Goal: Information Seeking & Learning: Learn about a topic

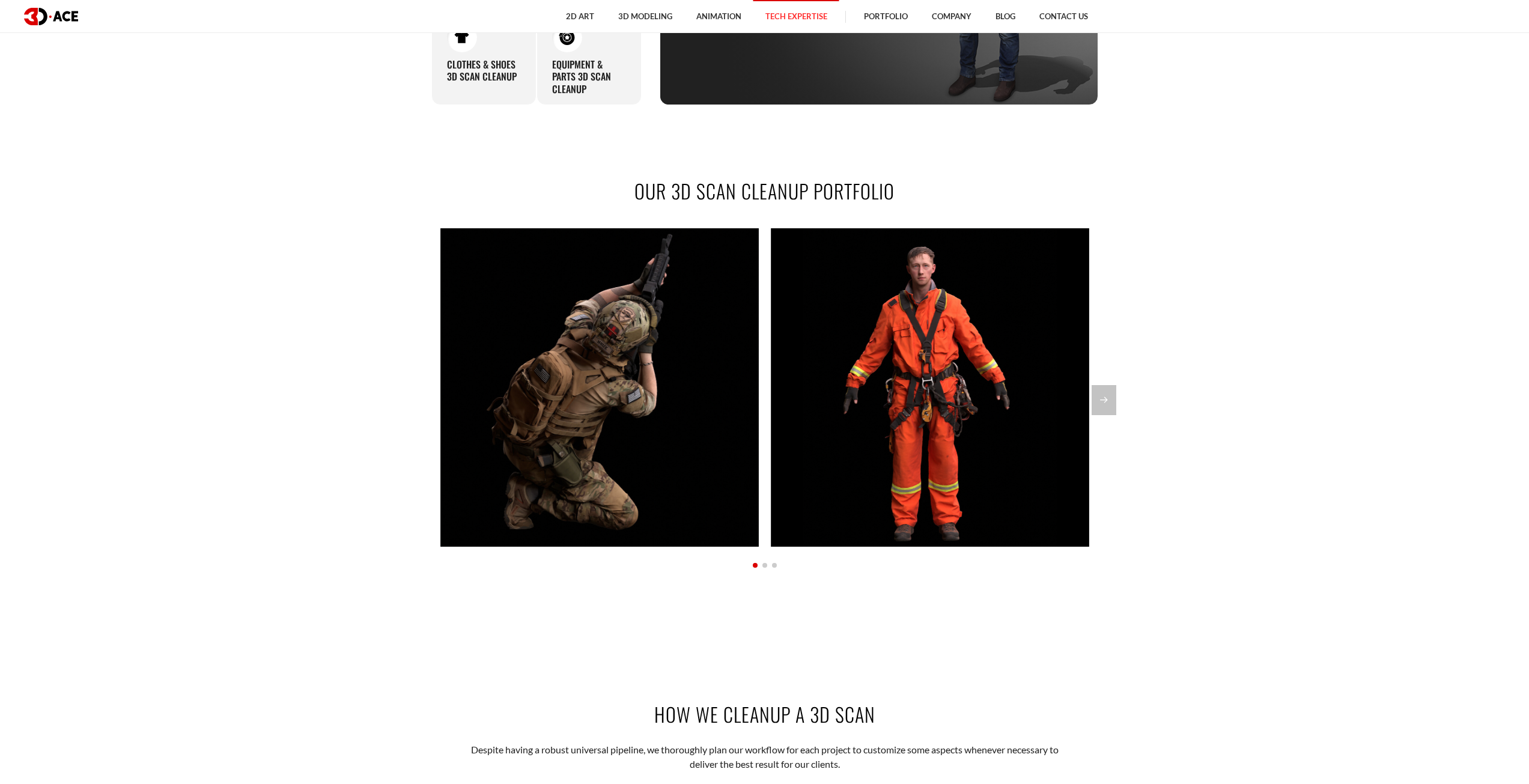
scroll to position [1141, 0]
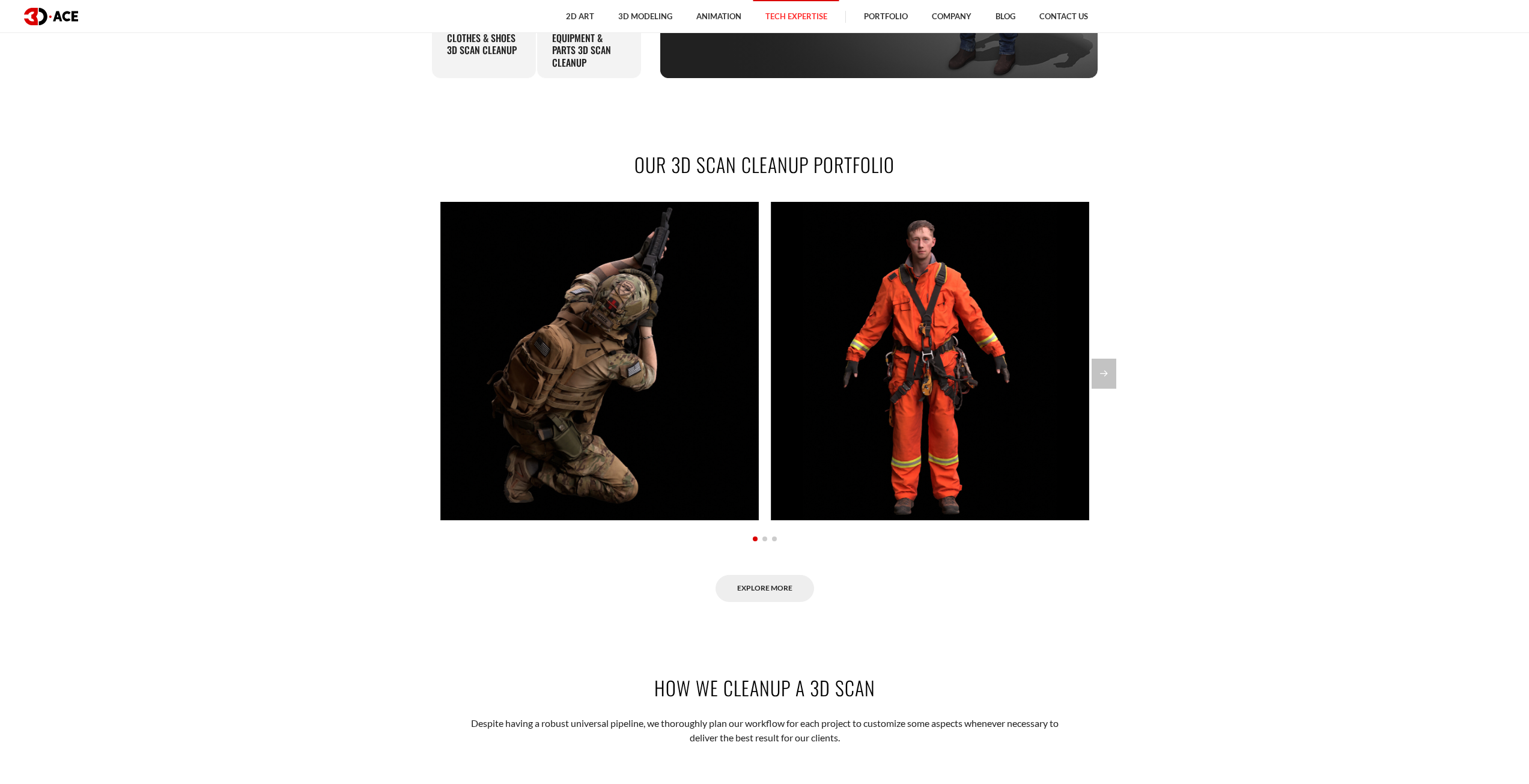
click at [702, 433] on div "Soldier" at bounding box center [600, 361] width 319 height 319
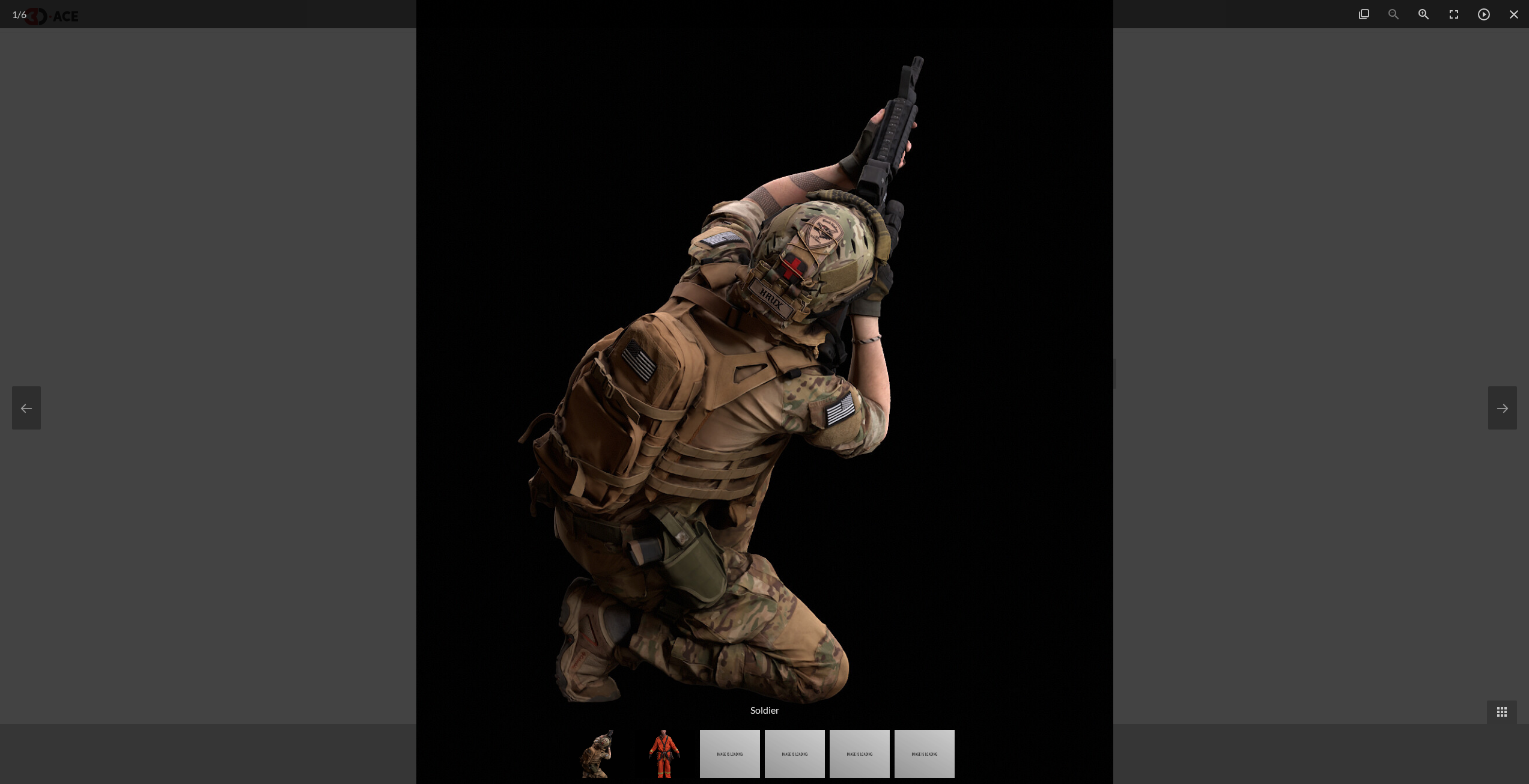
click at [378, 408] on div at bounding box center [764, 392] width 1529 height 784
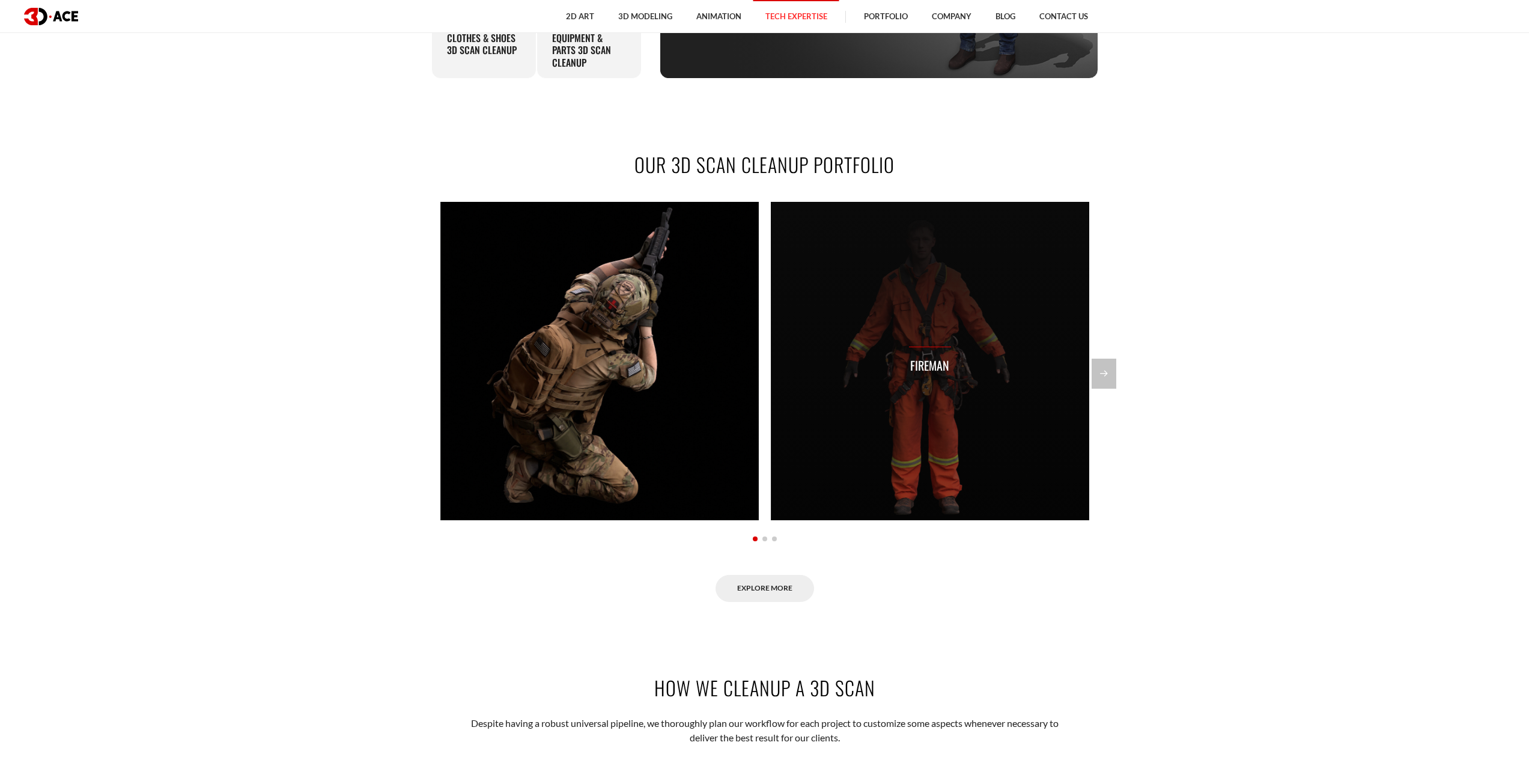
click at [899, 412] on div "Fireman" at bounding box center [930, 361] width 319 height 319
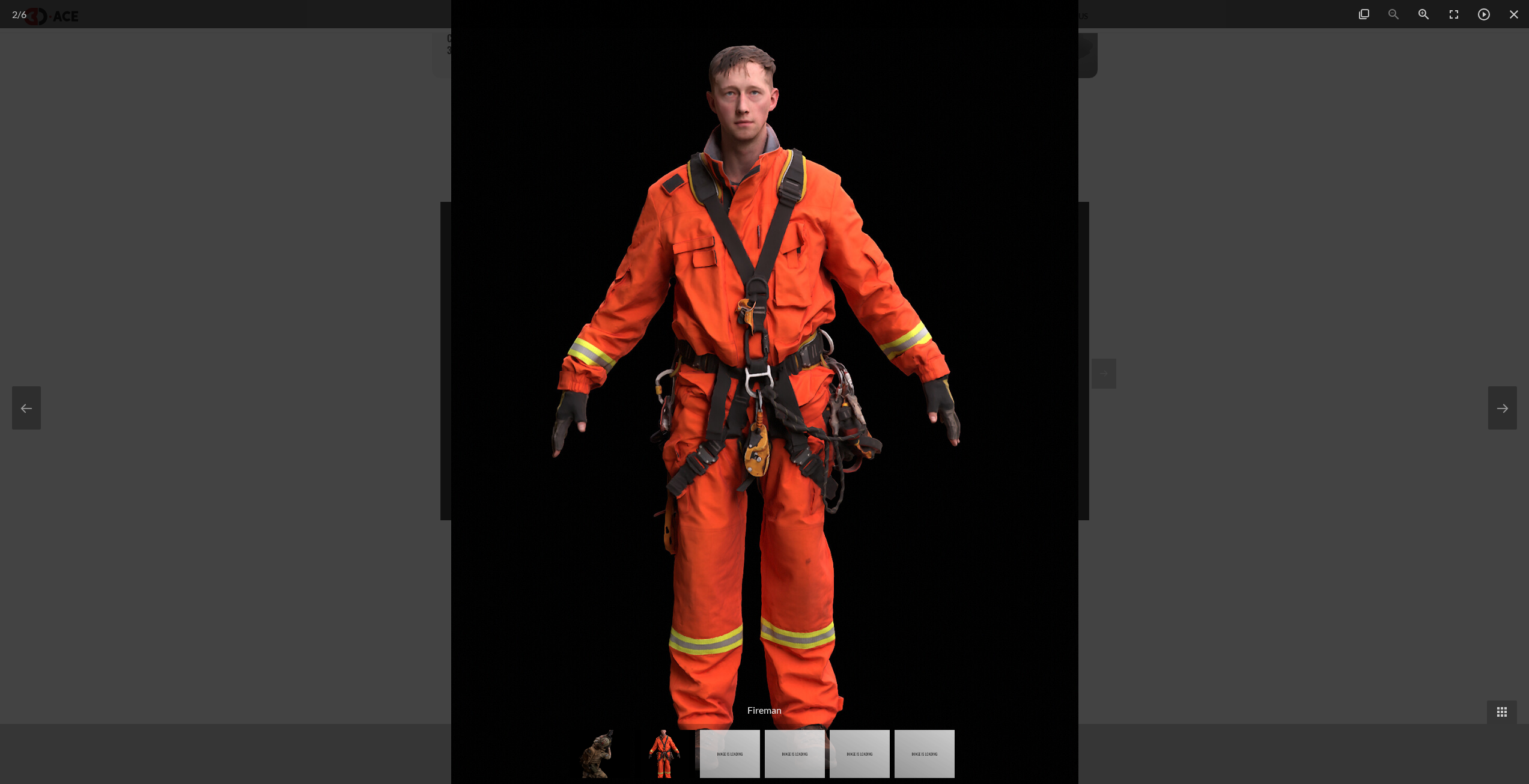
click at [374, 404] on div at bounding box center [764, 392] width 1529 height 784
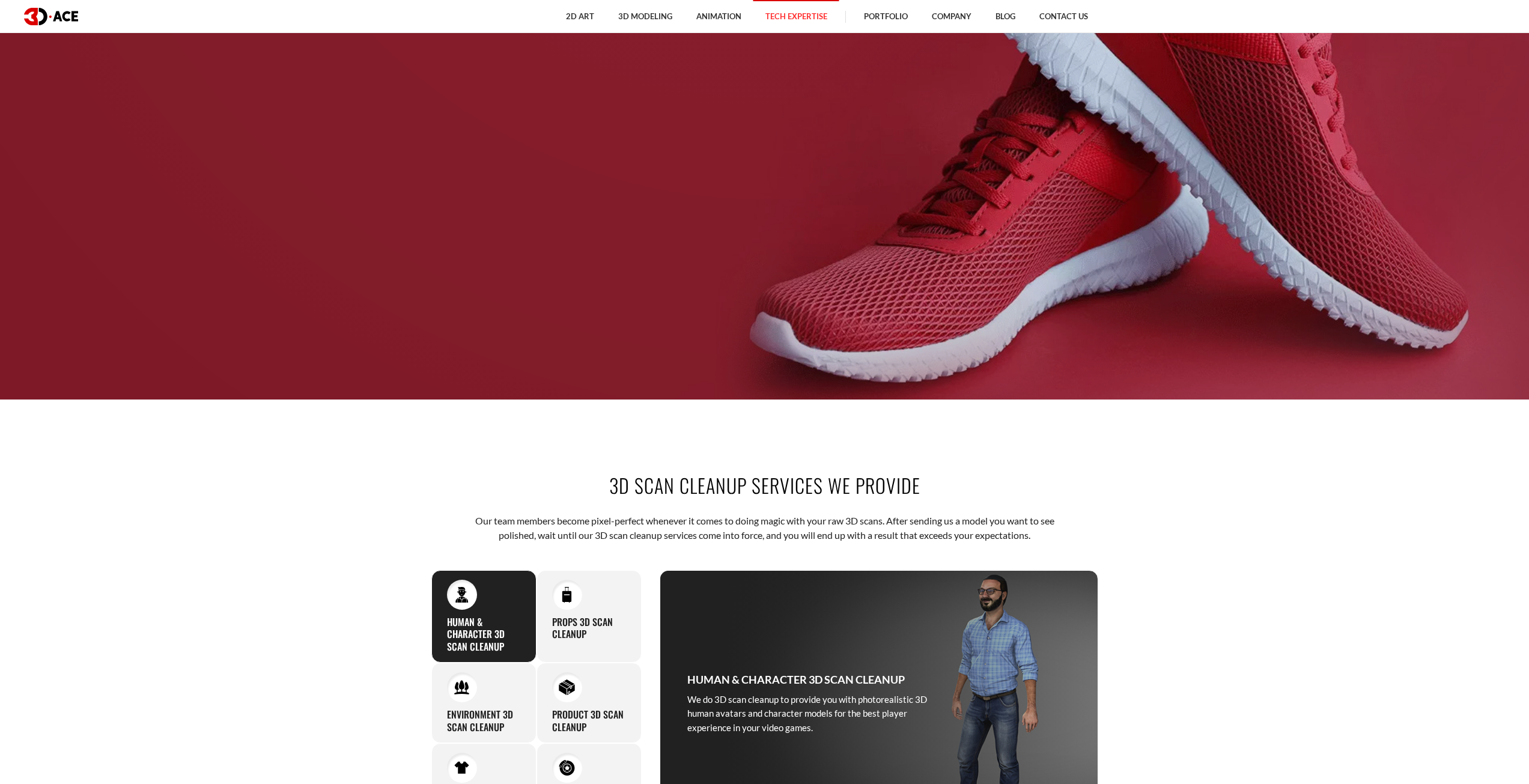
scroll to position [480, 0]
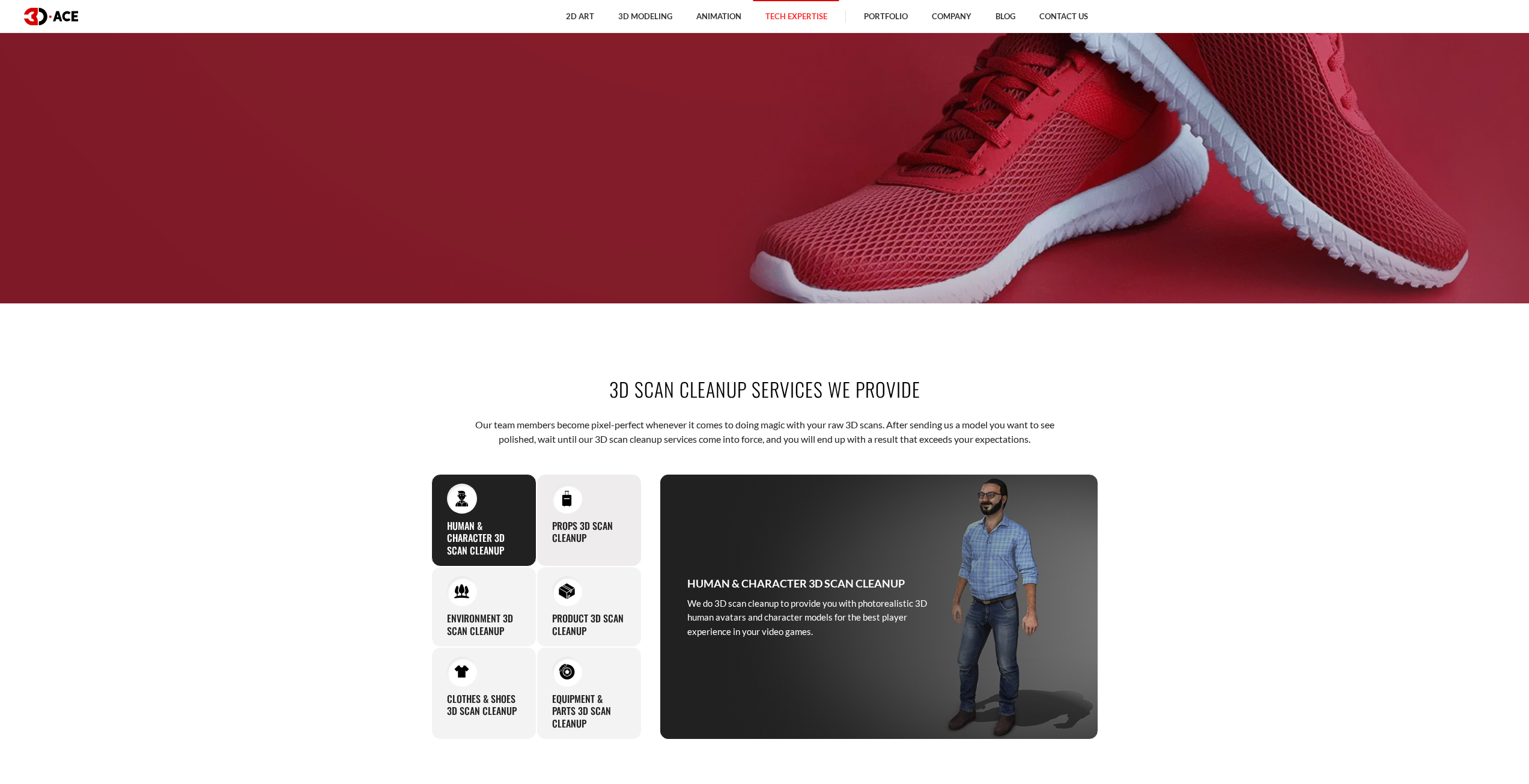
click at [602, 516] on div "Props 3D Scan Cleanup Entrust us with your raw 3D scan of props, and you will n…" at bounding box center [589, 521] width 105 height 93
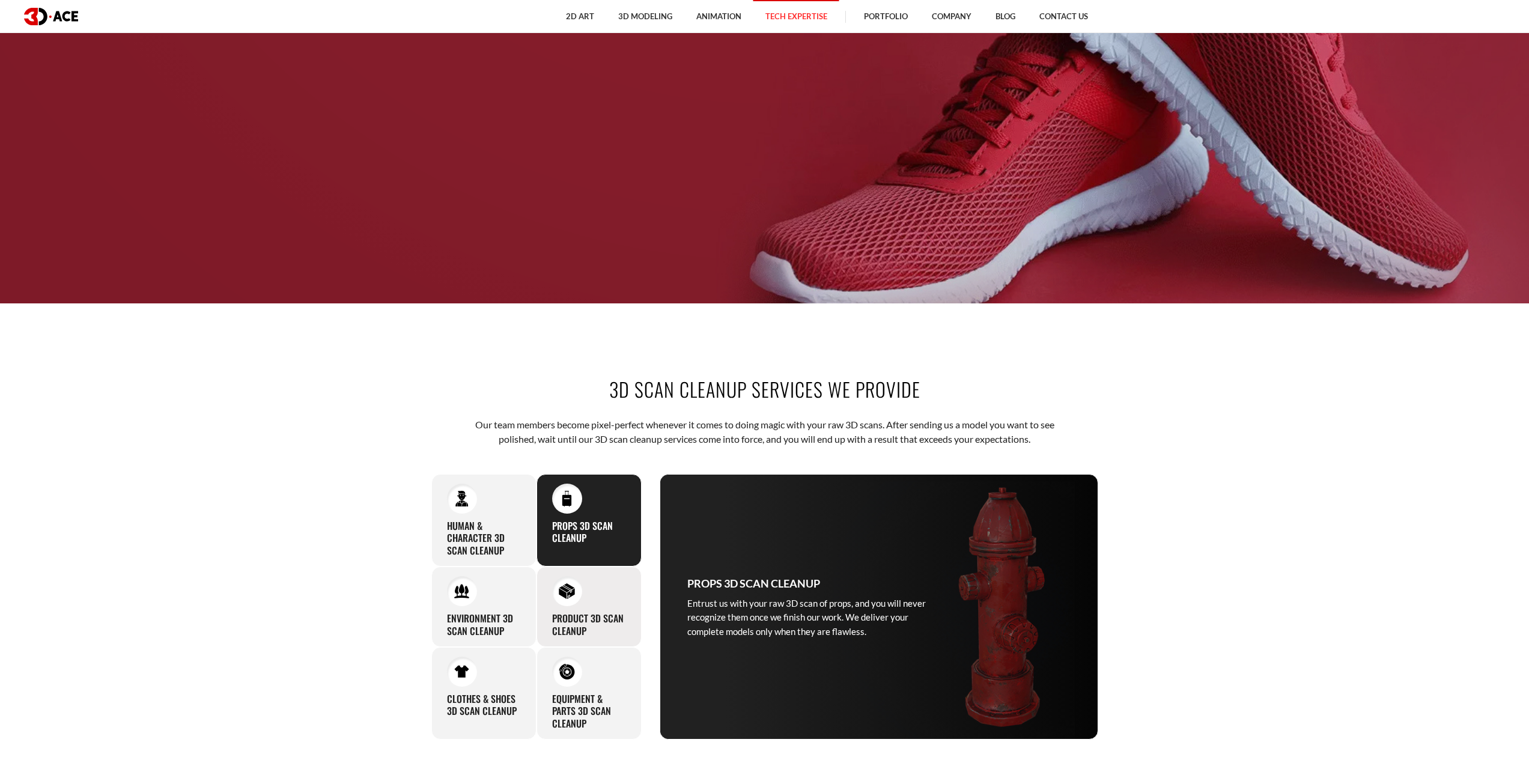
click at [597, 615] on h3 "Product 3D Scan Cleanup" at bounding box center [589, 625] width 74 height 26
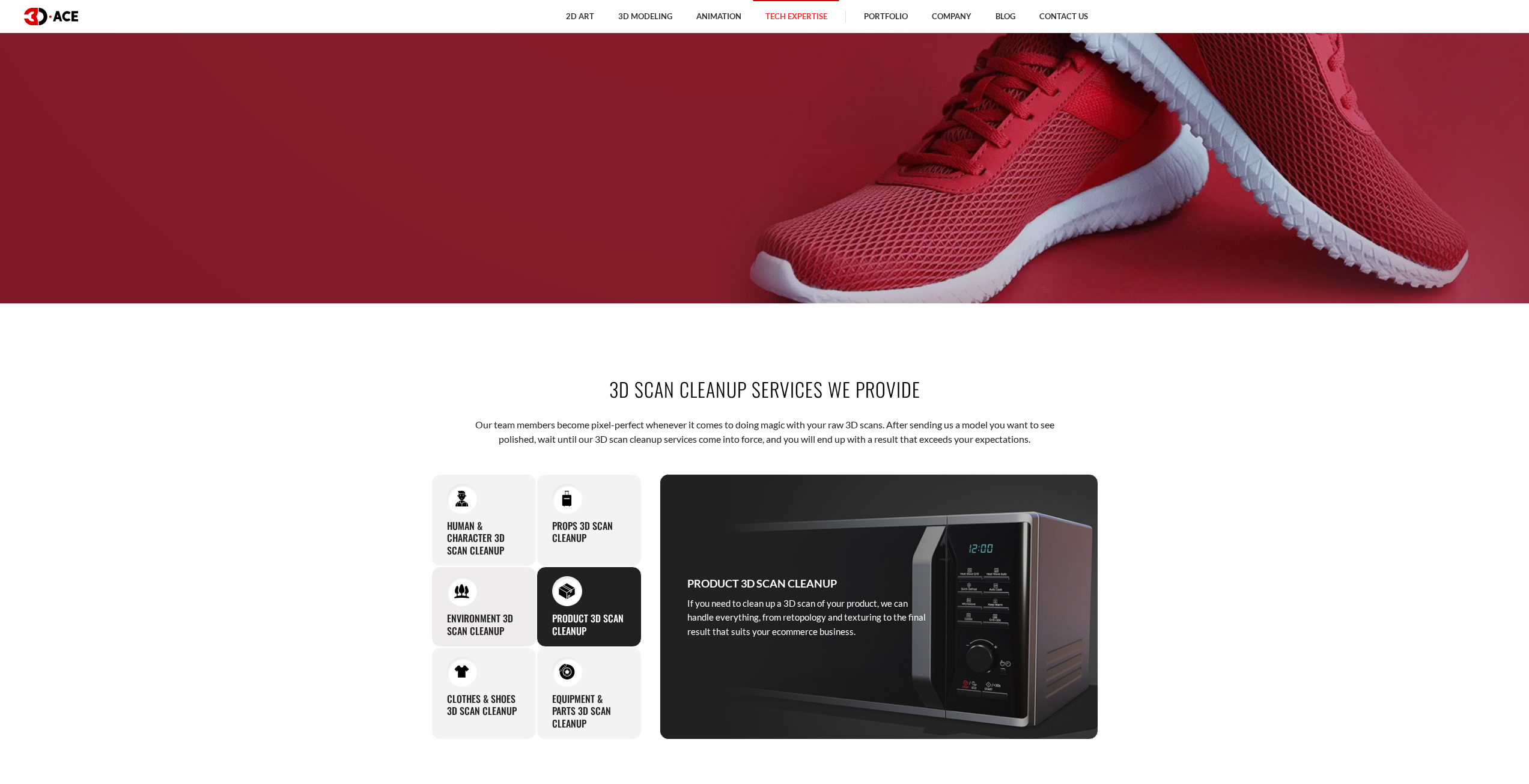
click at [495, 625] on h3 "Environment 3D Scan Cleanup" at bounding box center [484, 625] width 74 height 26
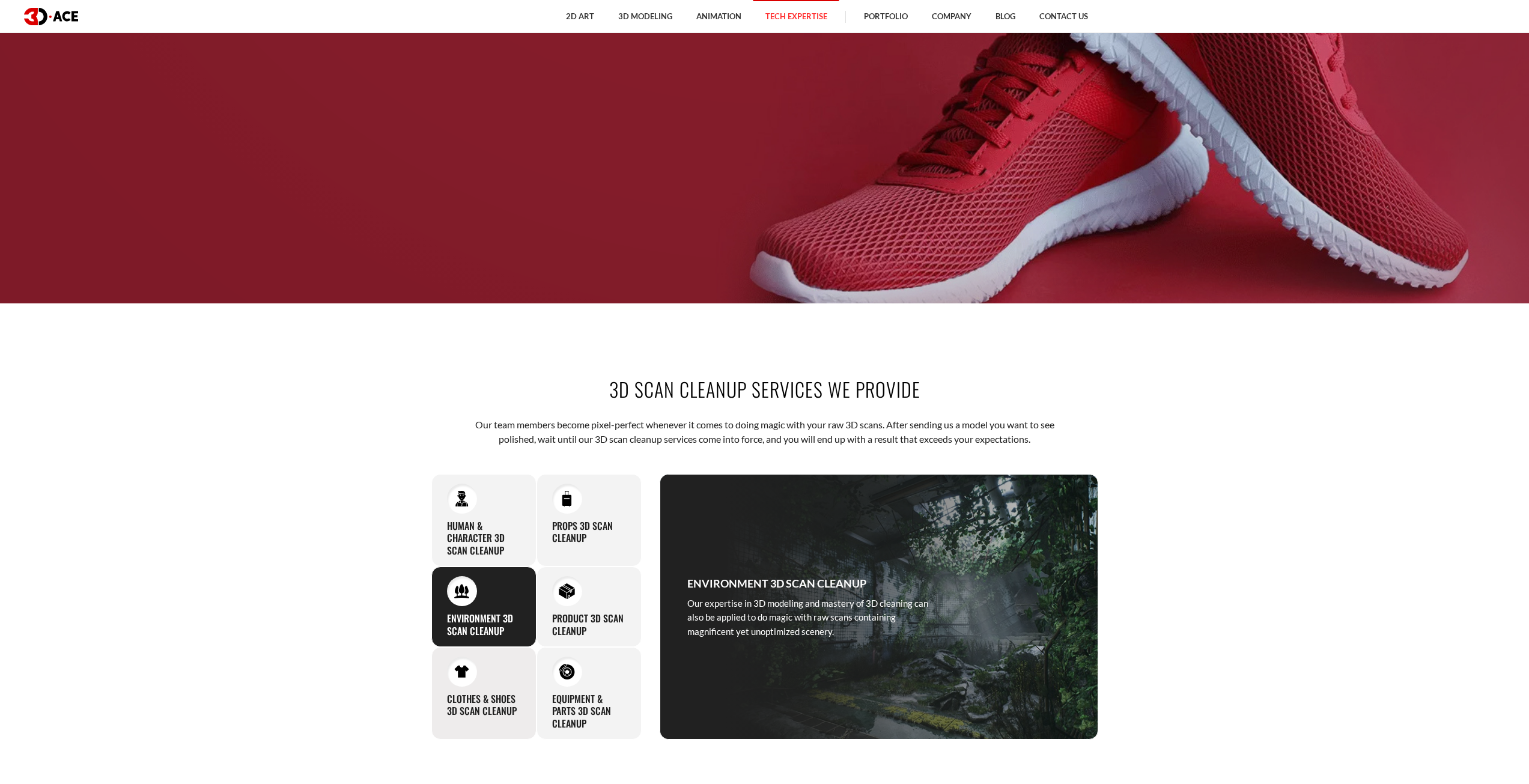
click at [478, 677] on div "Clothes & Shoes 3D Scan Cleanup In case you want the raw scans of your clothes,…" at bounding box center [484, 694] width 105 height 93
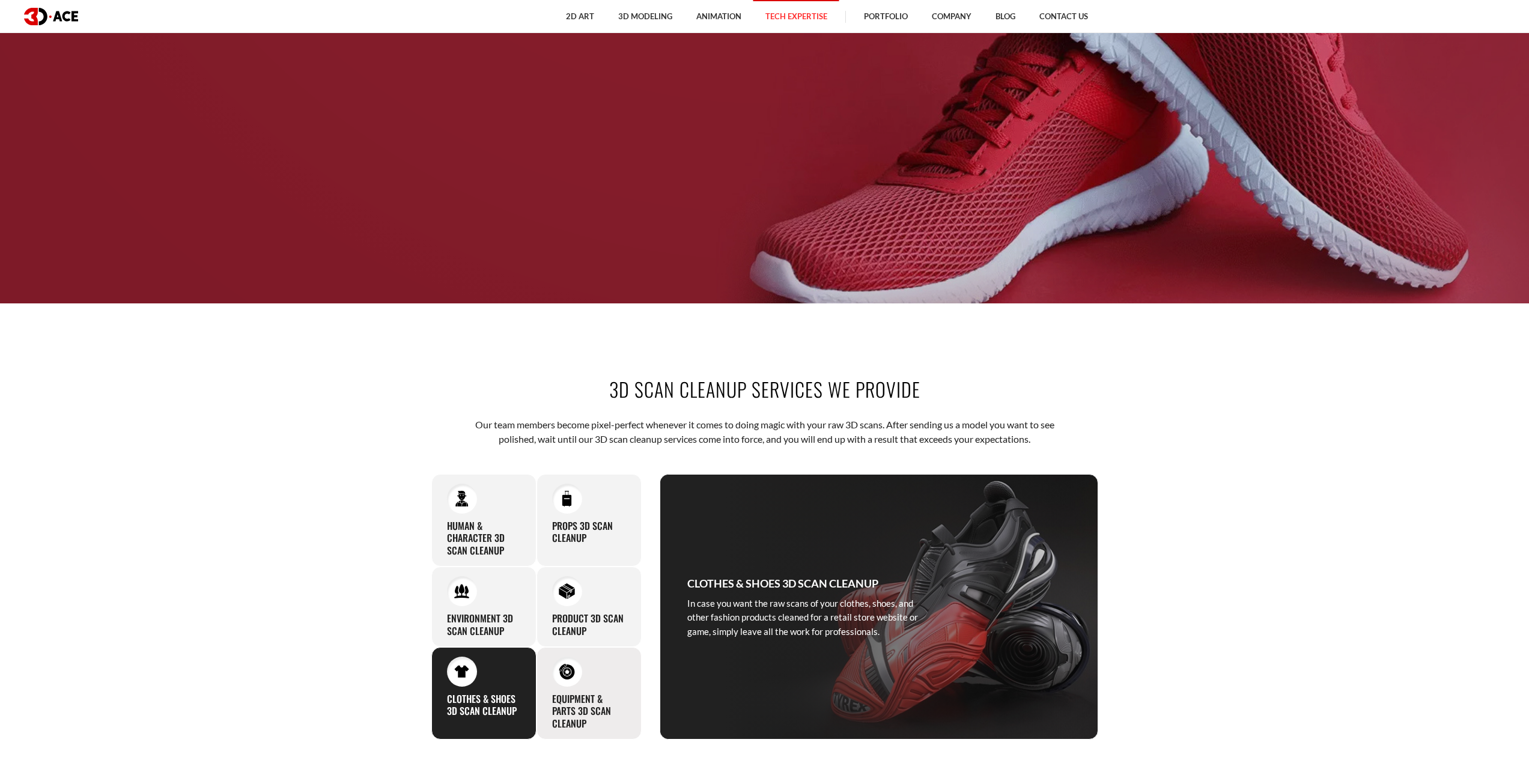
click at [559, 685] on div "Equipment & Parts 3D Scan Cleanup Considering our profound experience, cleaning…" at bounding box center [589, 694] width 105 height 93
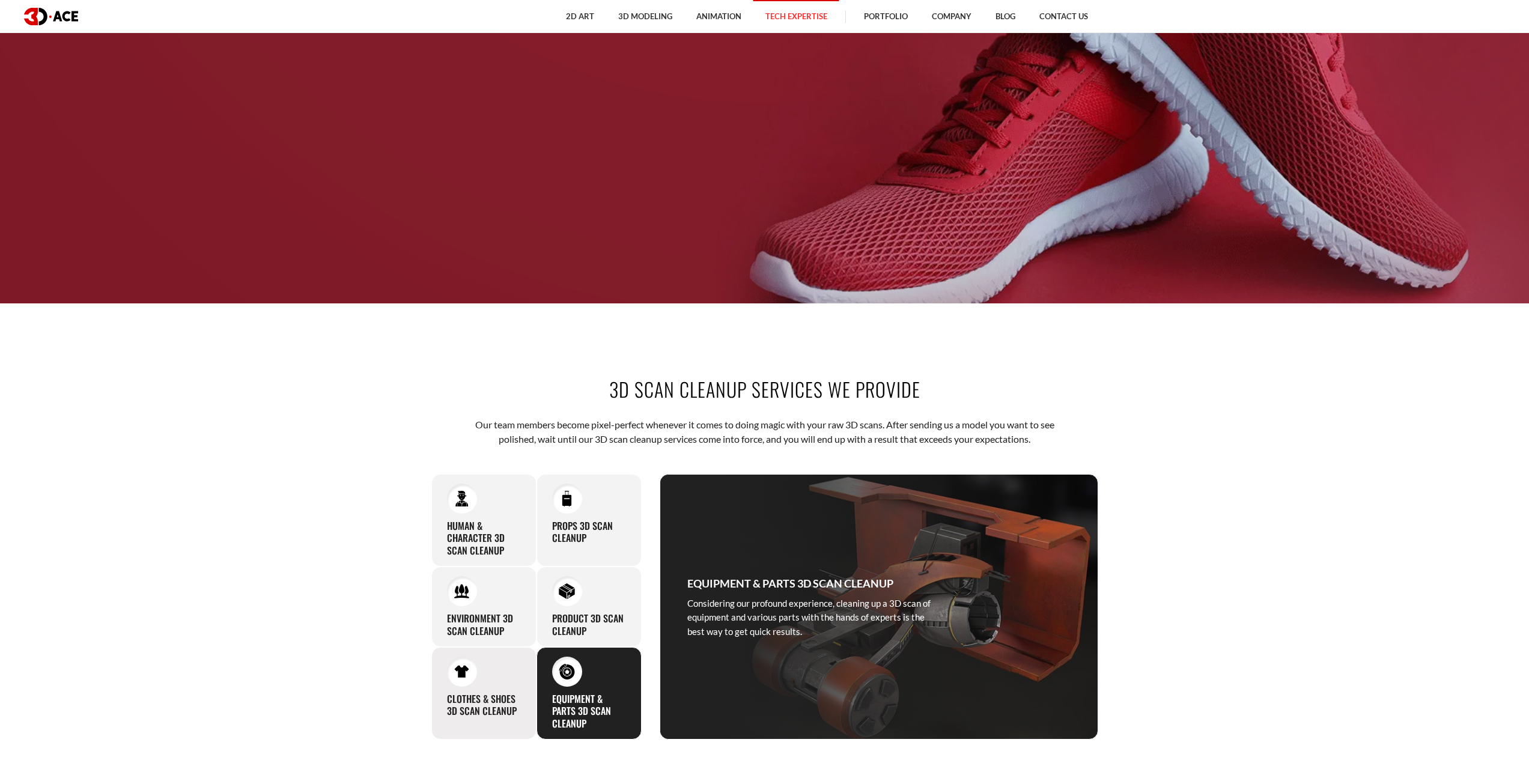
click at [499, 694] on h3 "Clothes & Shoes 3D Scan Cleanup" at bounding box center [484, 706] width 74 height 26
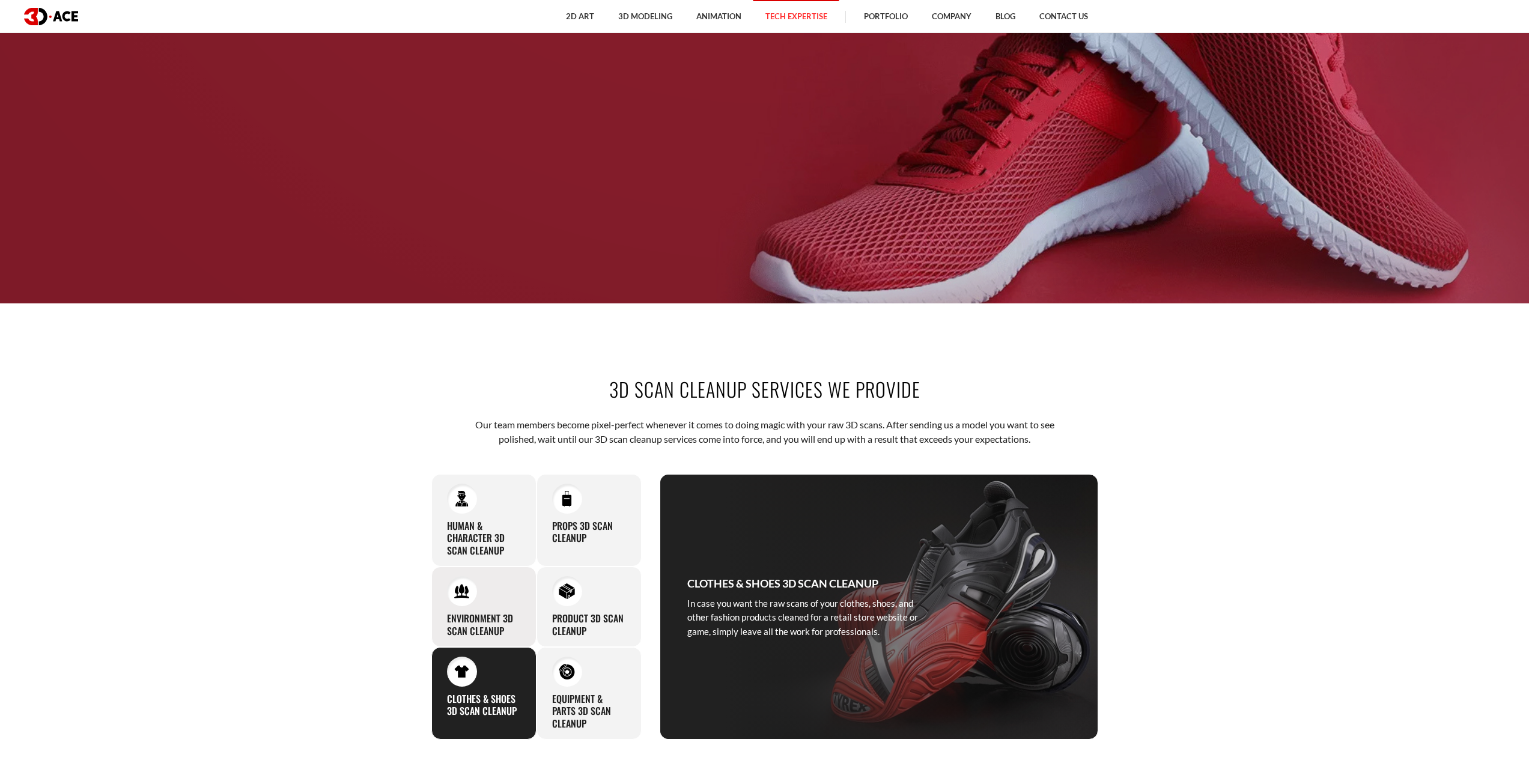
click at [506, 609] on div "Environment 3D Scan Cleanup Our expertise in 3D modeling and mastery of 3D clea…" at bounding box center [484, 606] width 105 height 81
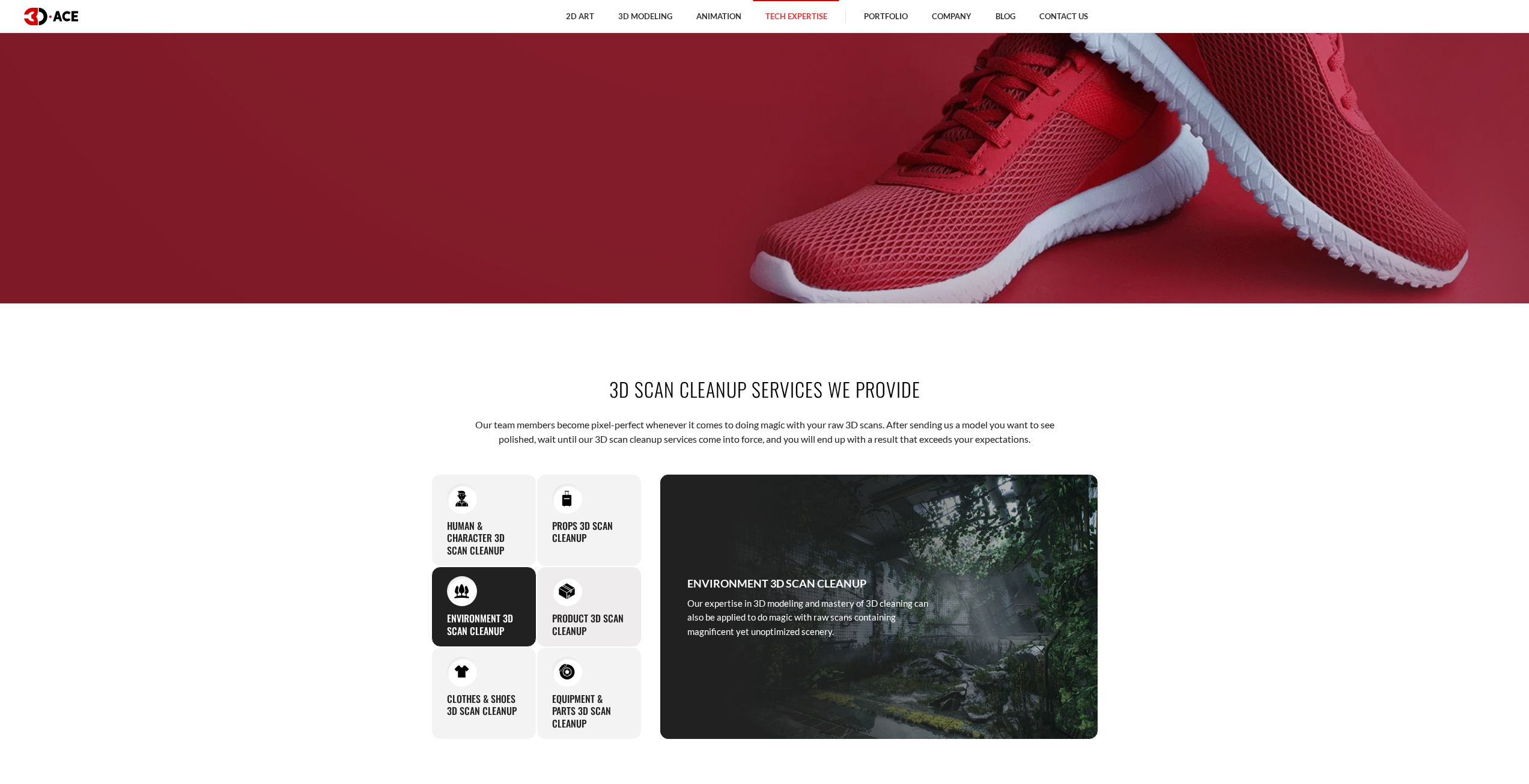
click at [565, 604] on div at bounding box center [567, 591] width 30 height 30
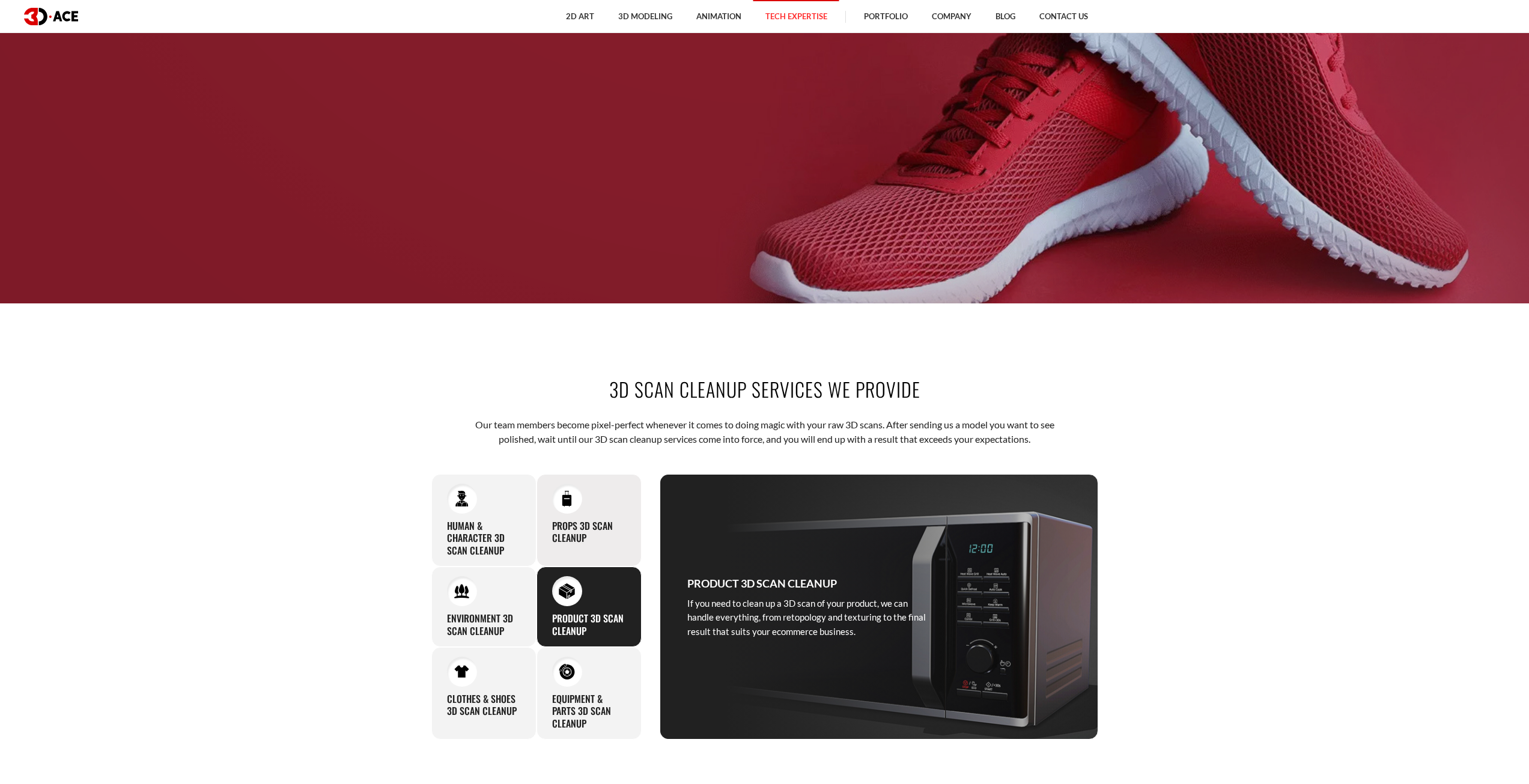
click at [576, 542] on h3 "Props 3D Scan Cleanup" at bounding box center [589, 533] width 74 height 26
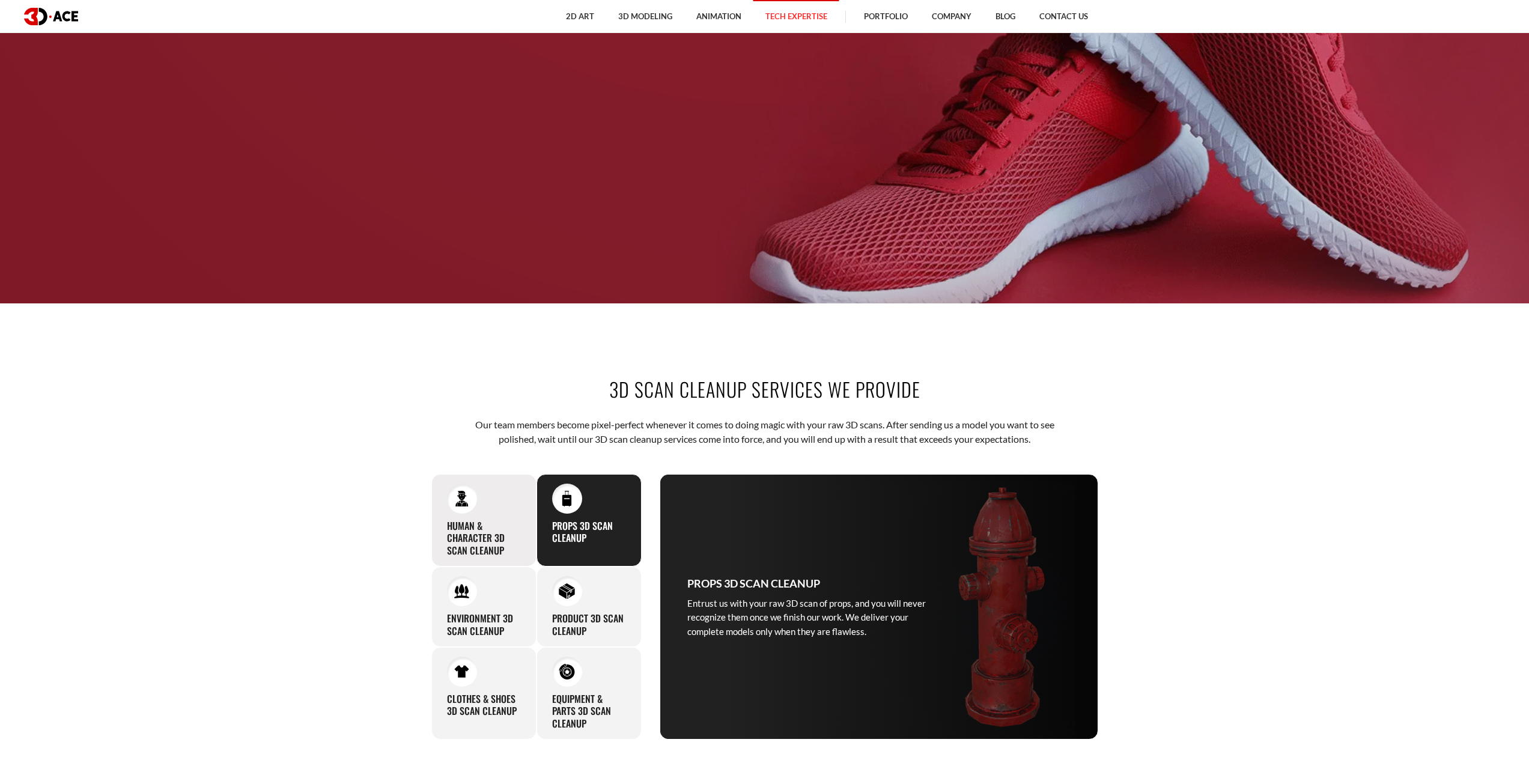
click at [489, 531] on h3 "Human & Character 3D Scan Cleanup" at bounding box center [484, 538] width 74 height 38
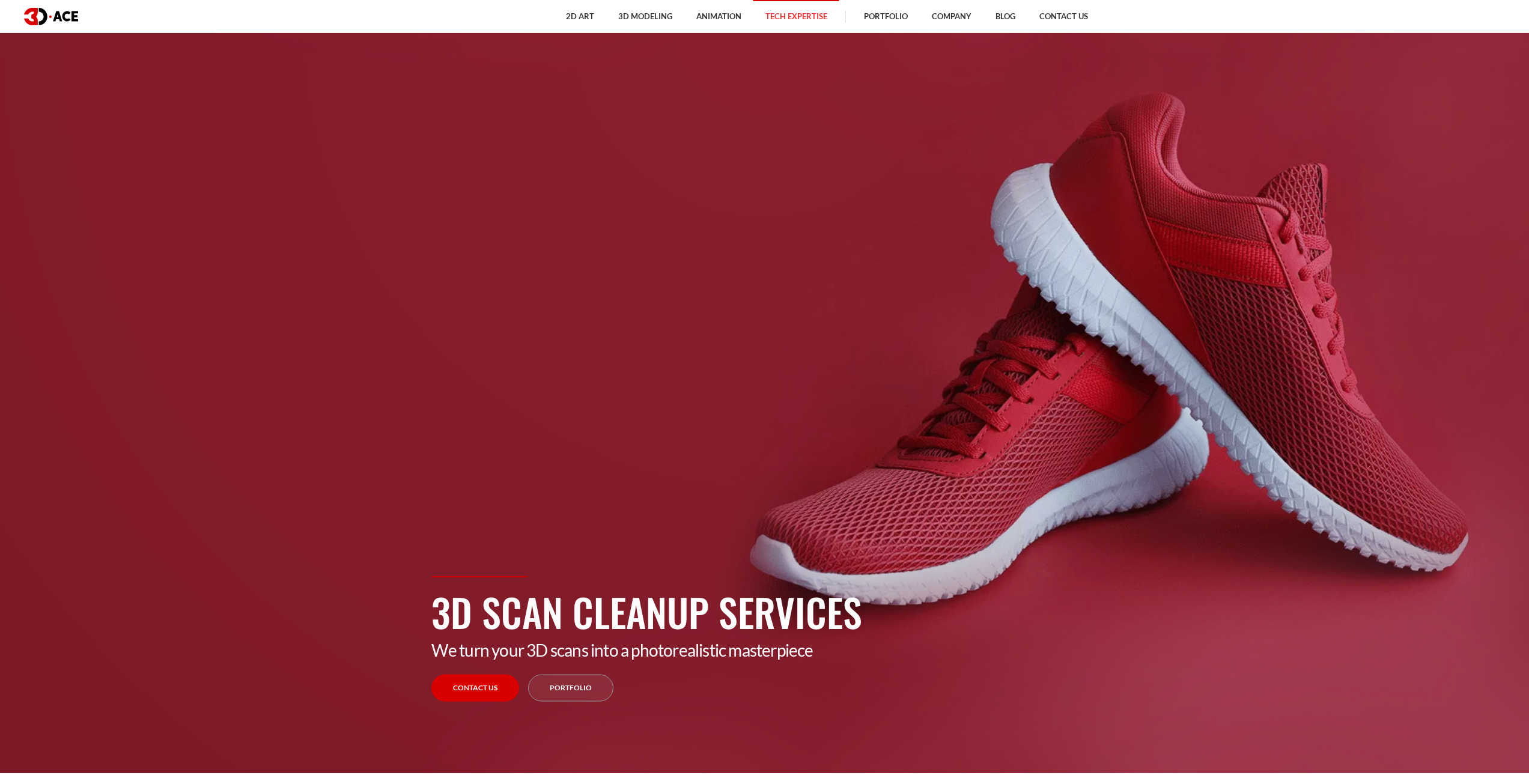
scroll to position [0, 0]
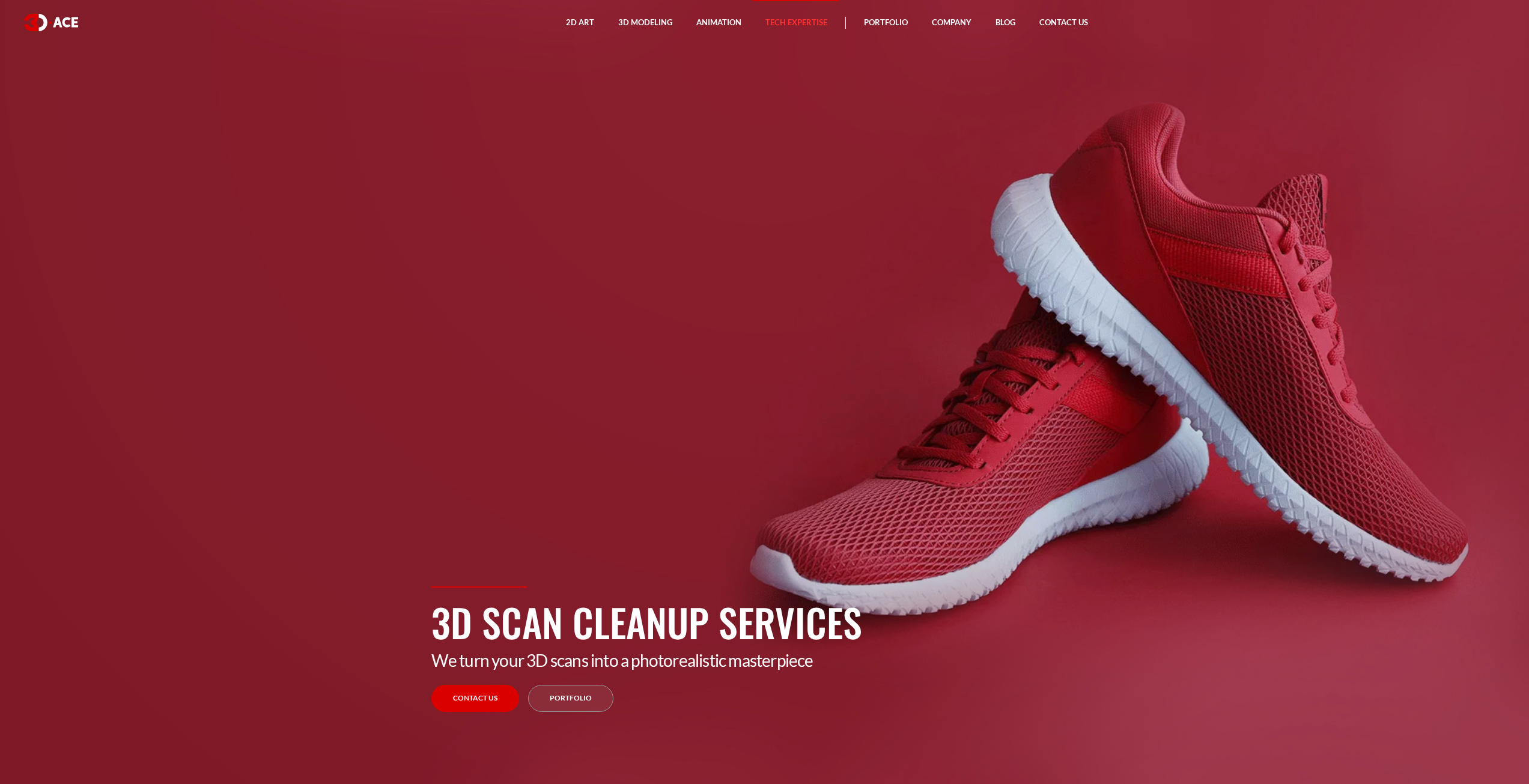
click at [481, 175] on section "3D Scan Cleanup Services We turn your 3D scans into a photorealistic masterpiec…" at bounding box center [764, 392] width 1529 height 784
click at [670, 570] on section "3D Scan Cleanup Services We turn your 3D scans into a photorealistic masterpiec…" at bounding box center [764, 392] width 1529 height 784
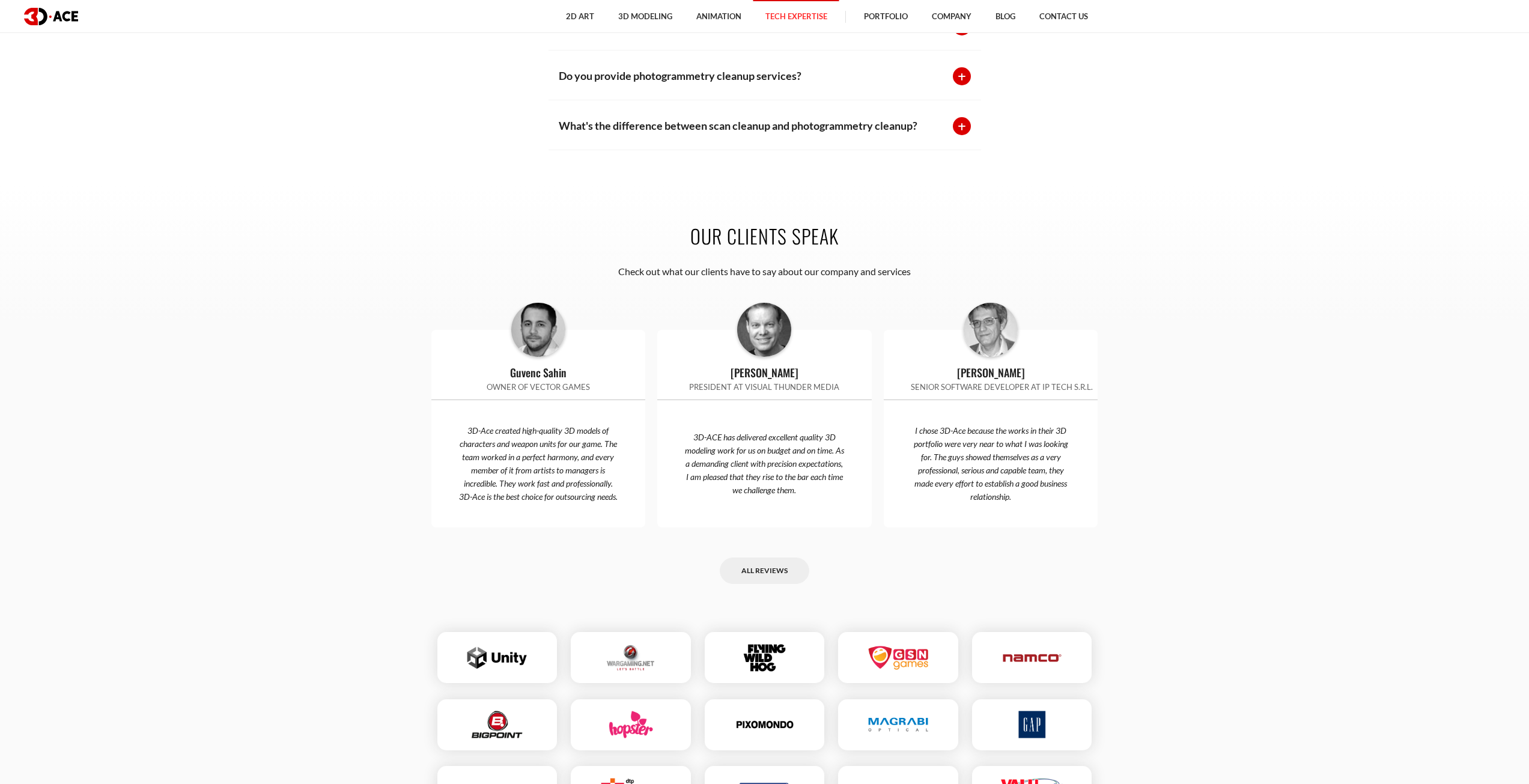
scroll to position [3424, 0]
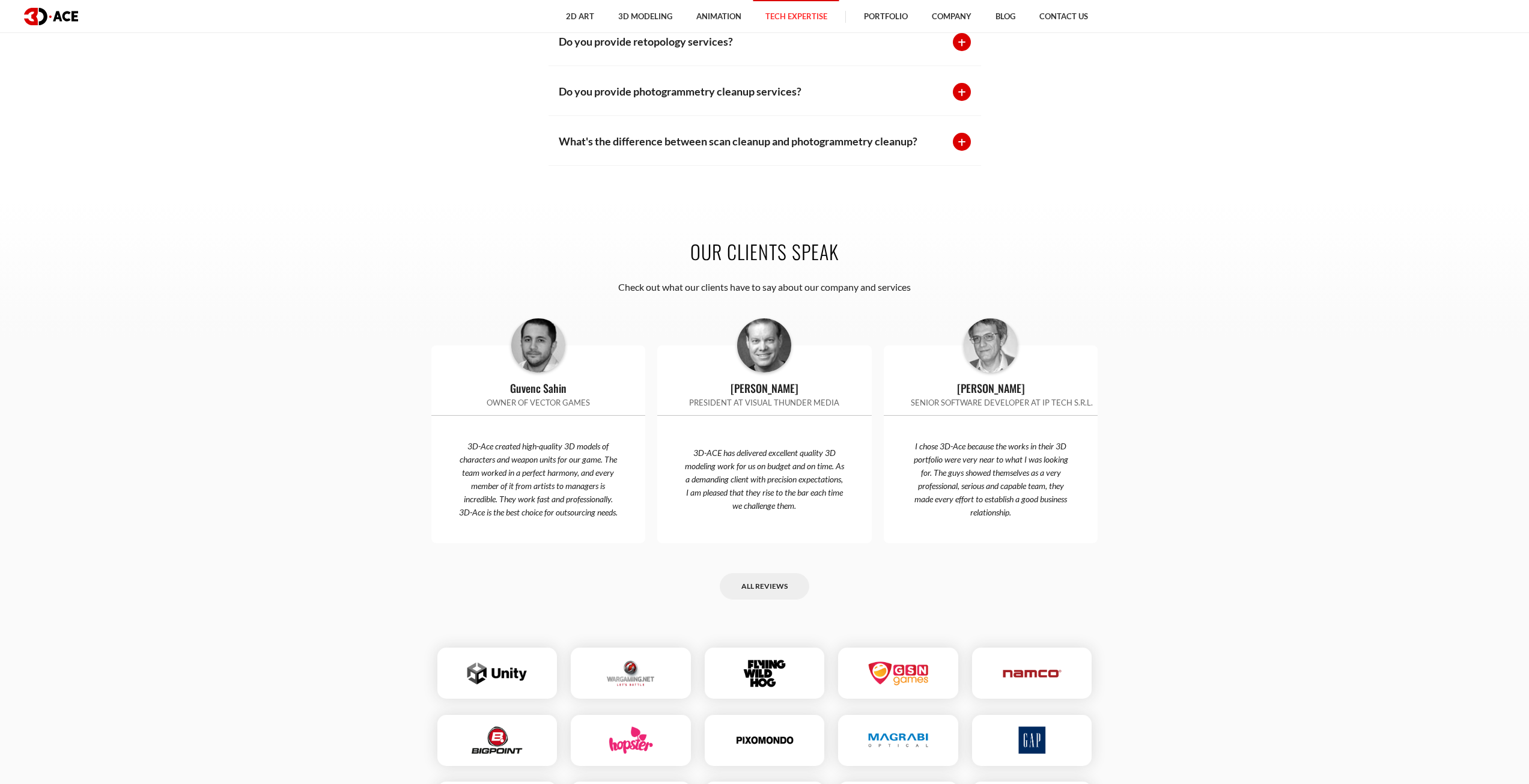
click at [630, 136] on p "What's the difference between scan cleanup and photogrammetry cleanup?" at bounding box center [750, 141] width 382 height 17
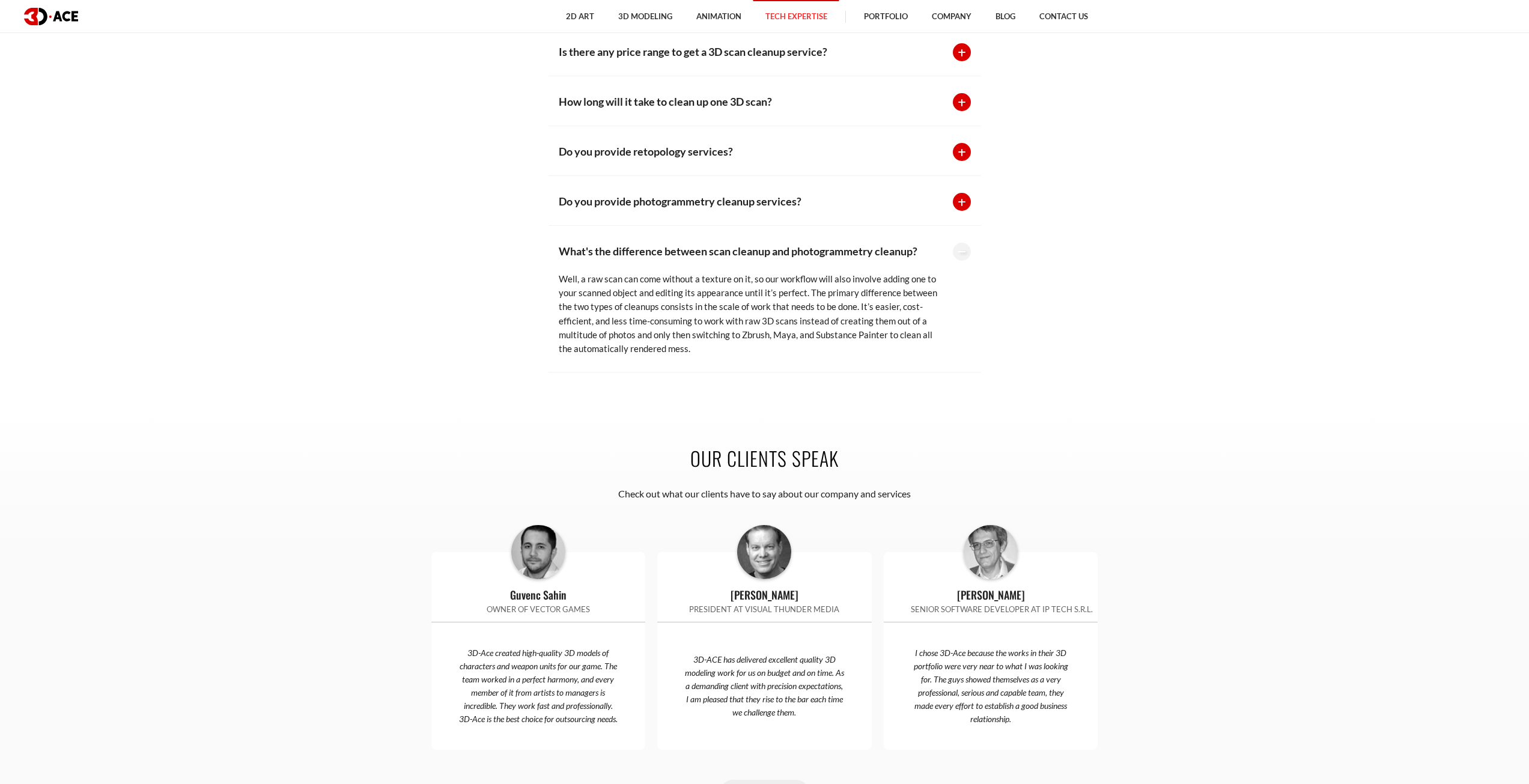
scroll to position [3235, 0]
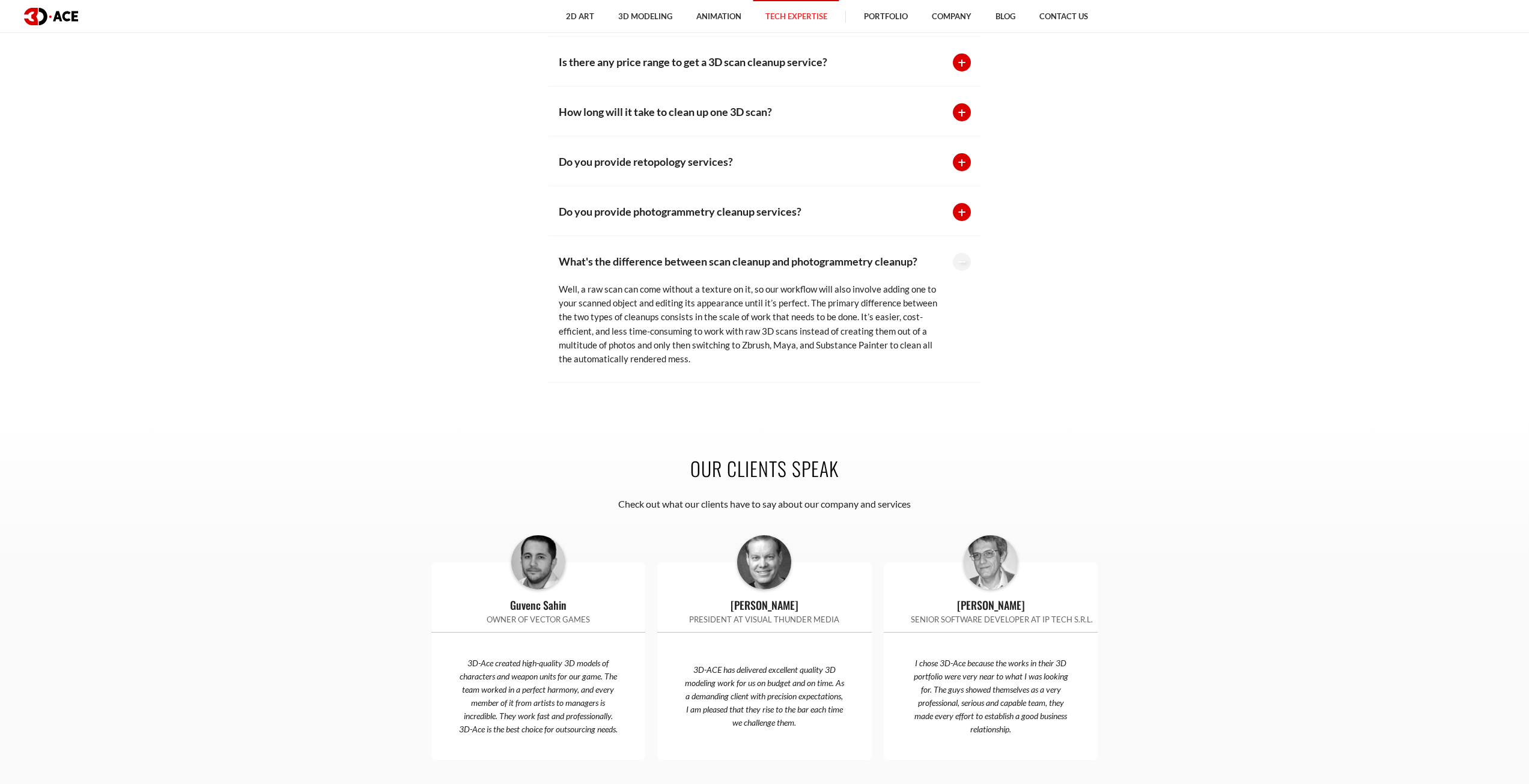
click at [618, 208] on p "Do you provide photogrammetry cleanup services?" at bounding box center [750, 211] width 382 height 17
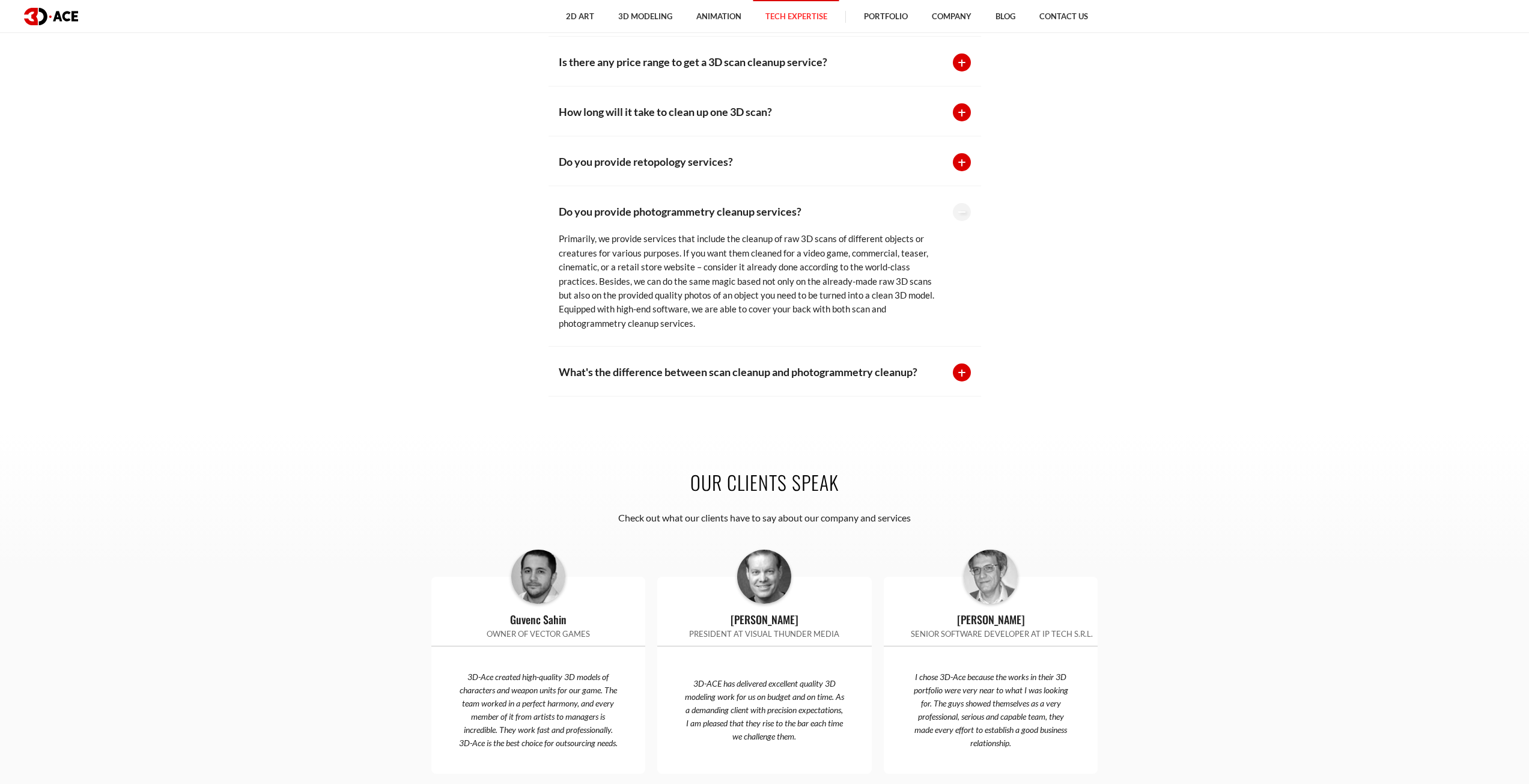
click at [677, 116] on p "How long will it take to clean up one 3D scan?" at bounding box center [750, 111] width 382 height 17
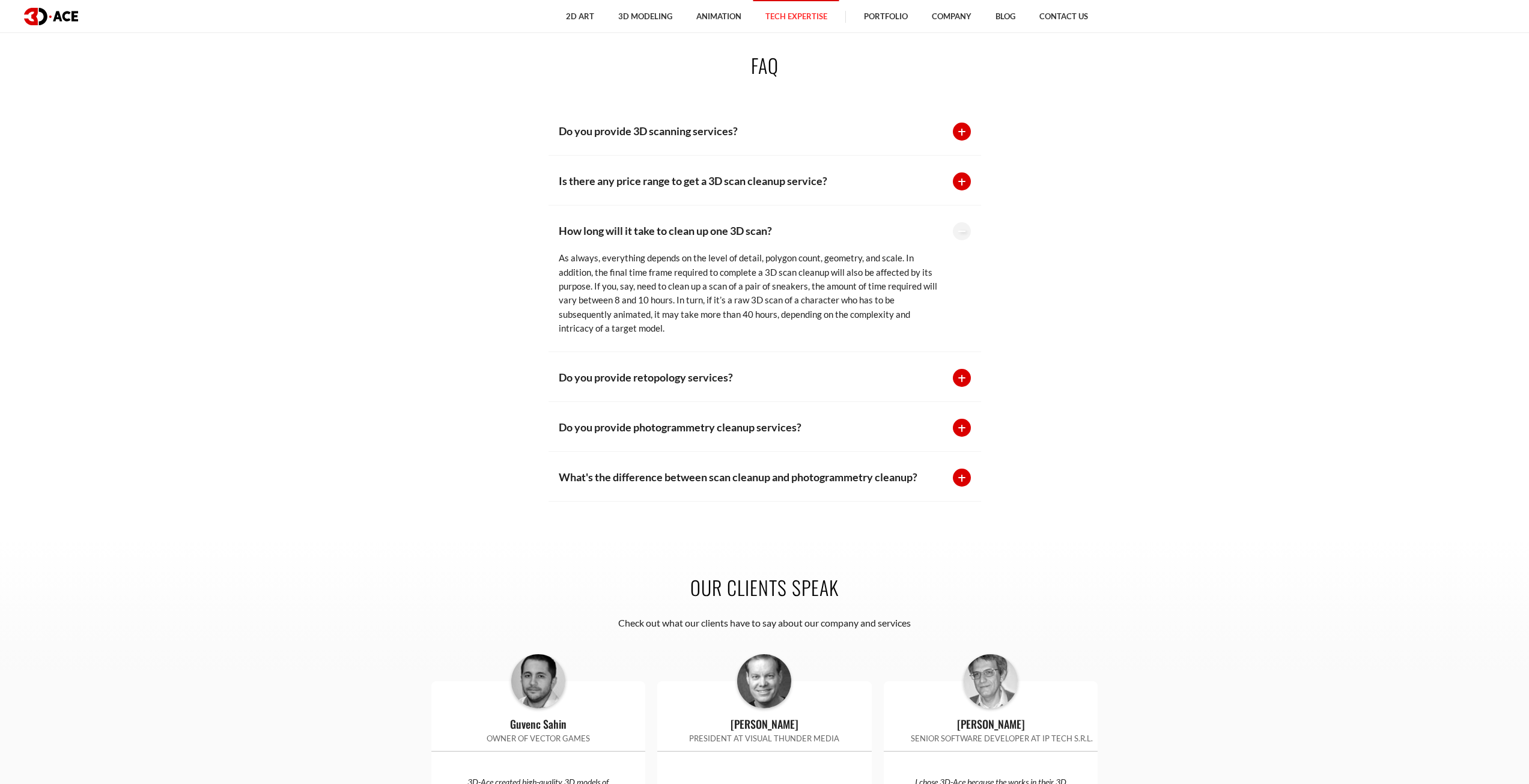
scroll to position [3115, 0]
click at [650, 177] on p "Is there any price range to get a 3D scan cleanup service?" at bounding box center [750, 182] width 382 height 17
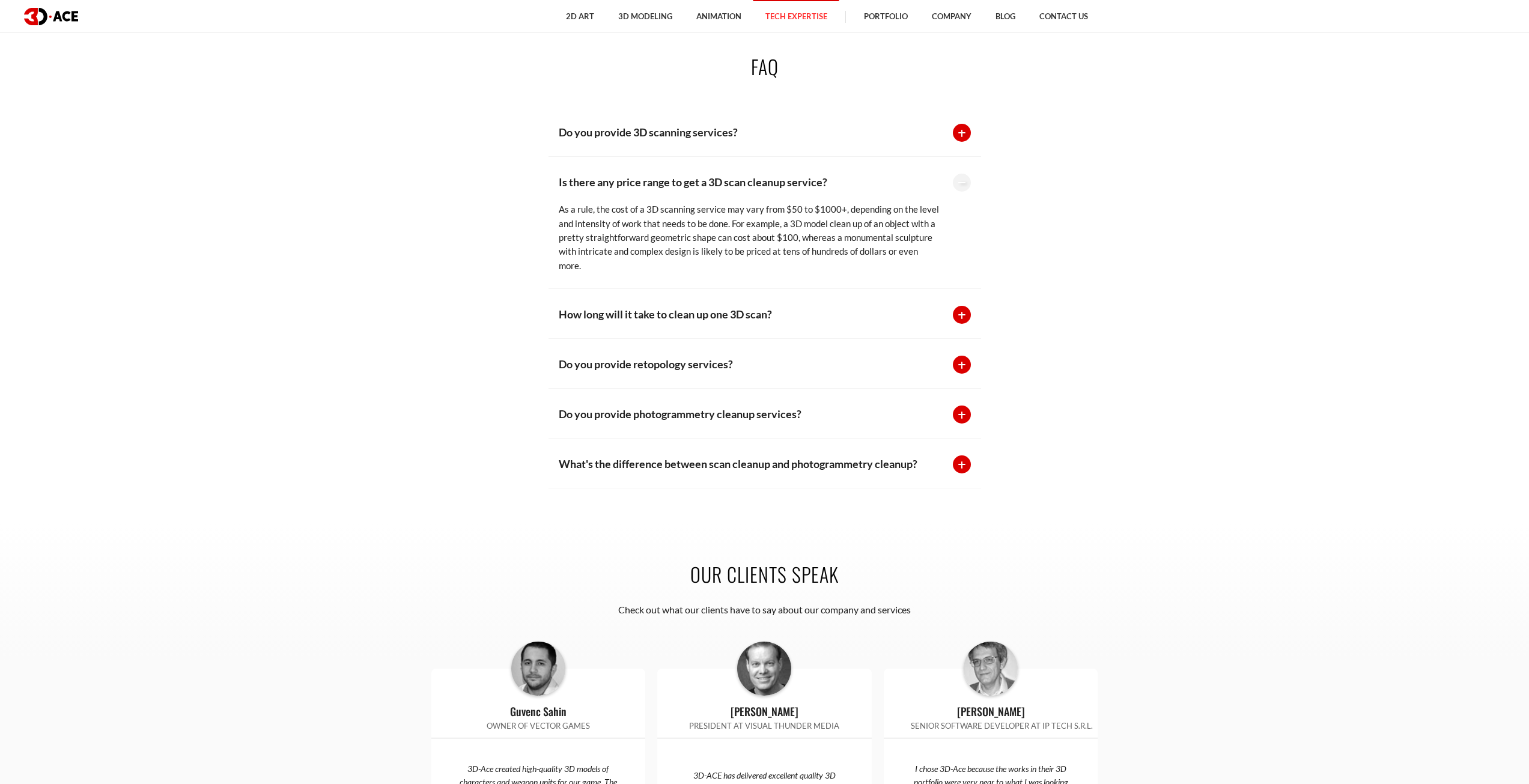
click at [621, 134] on p "Do you provide 3D scanning services?" at bounding box center [750, 132] width 382 height 17
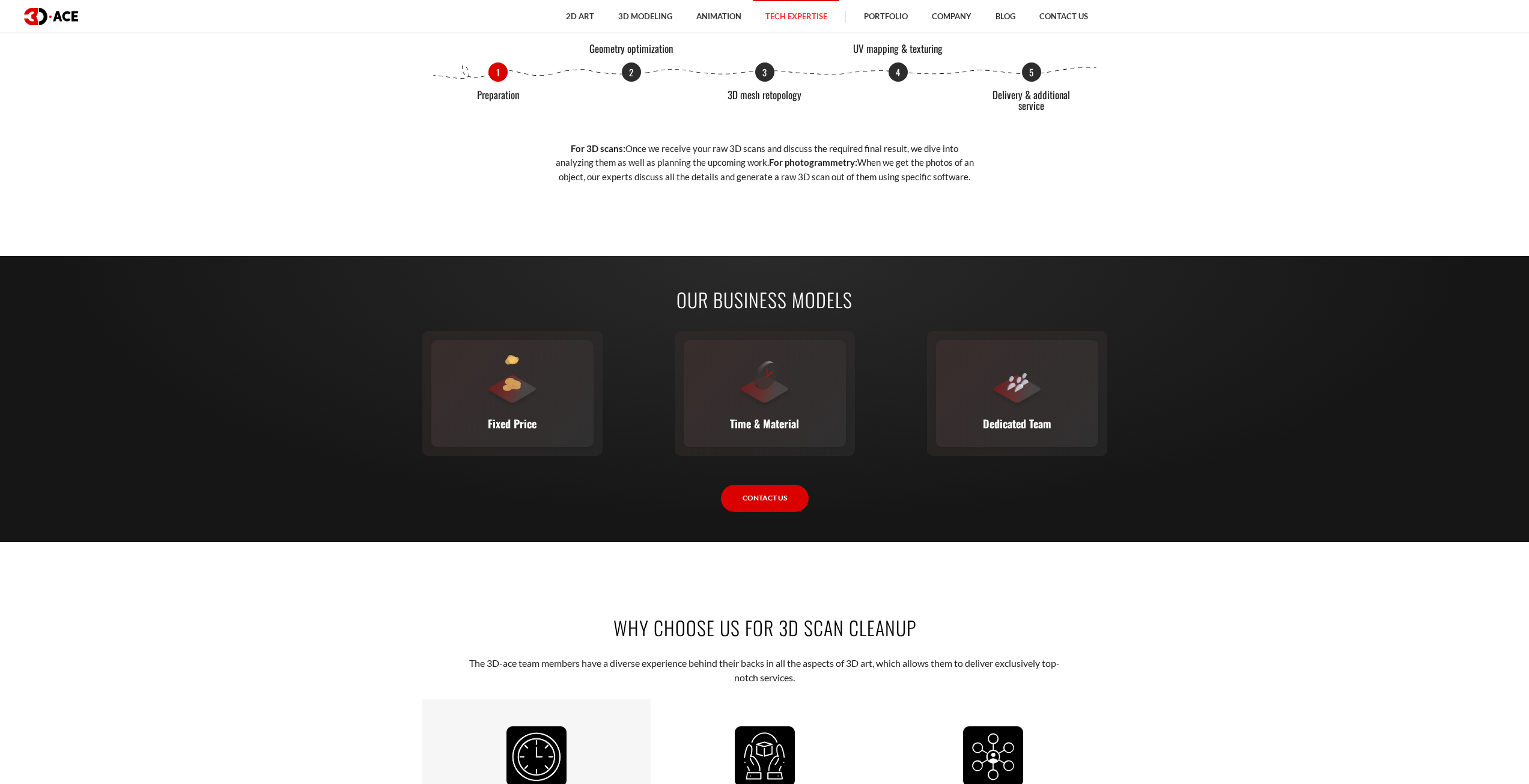
scroll to position [1854, 0]
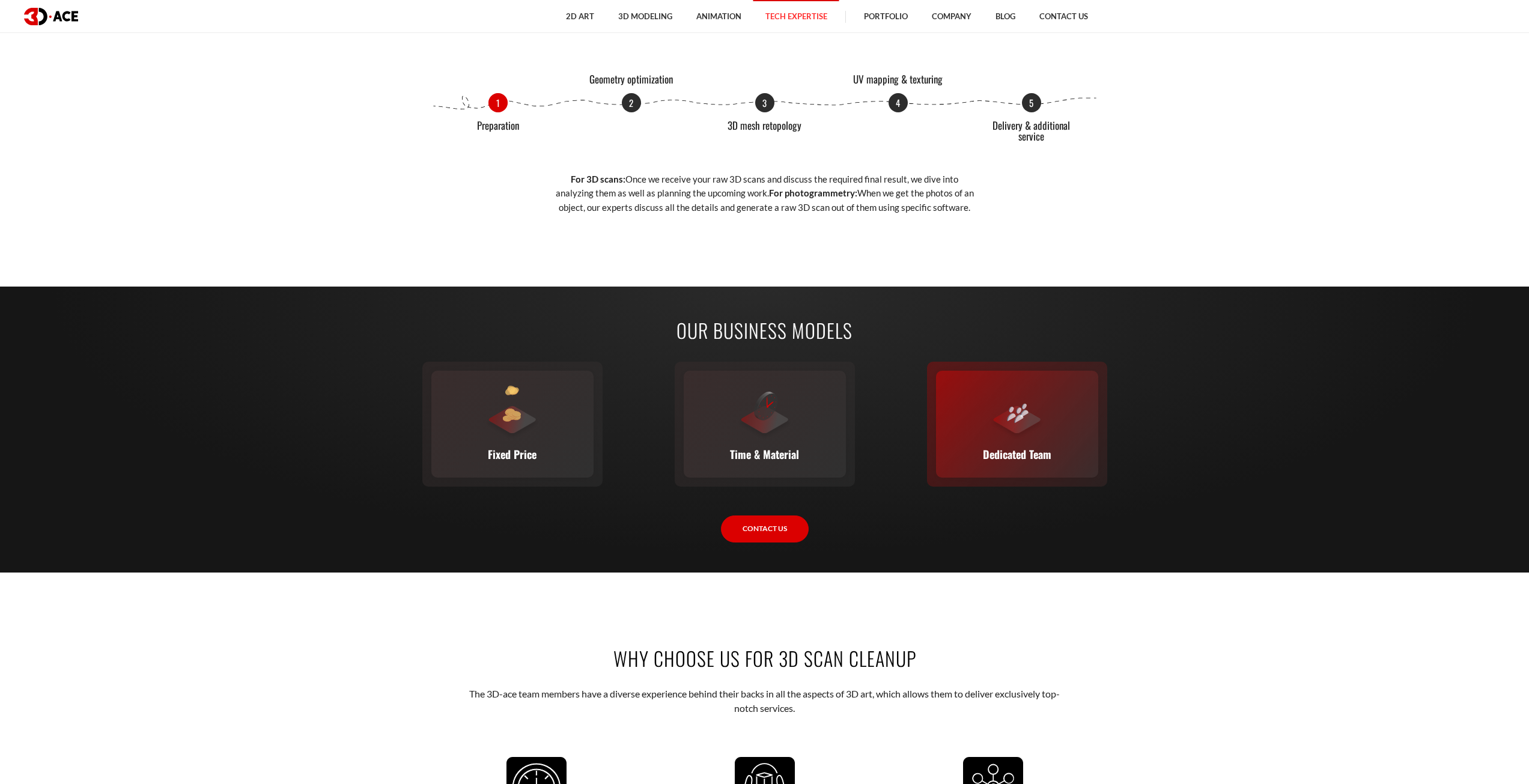
click at [1022, 405] on img at bounding box center [1019, 414] width 14 height 18
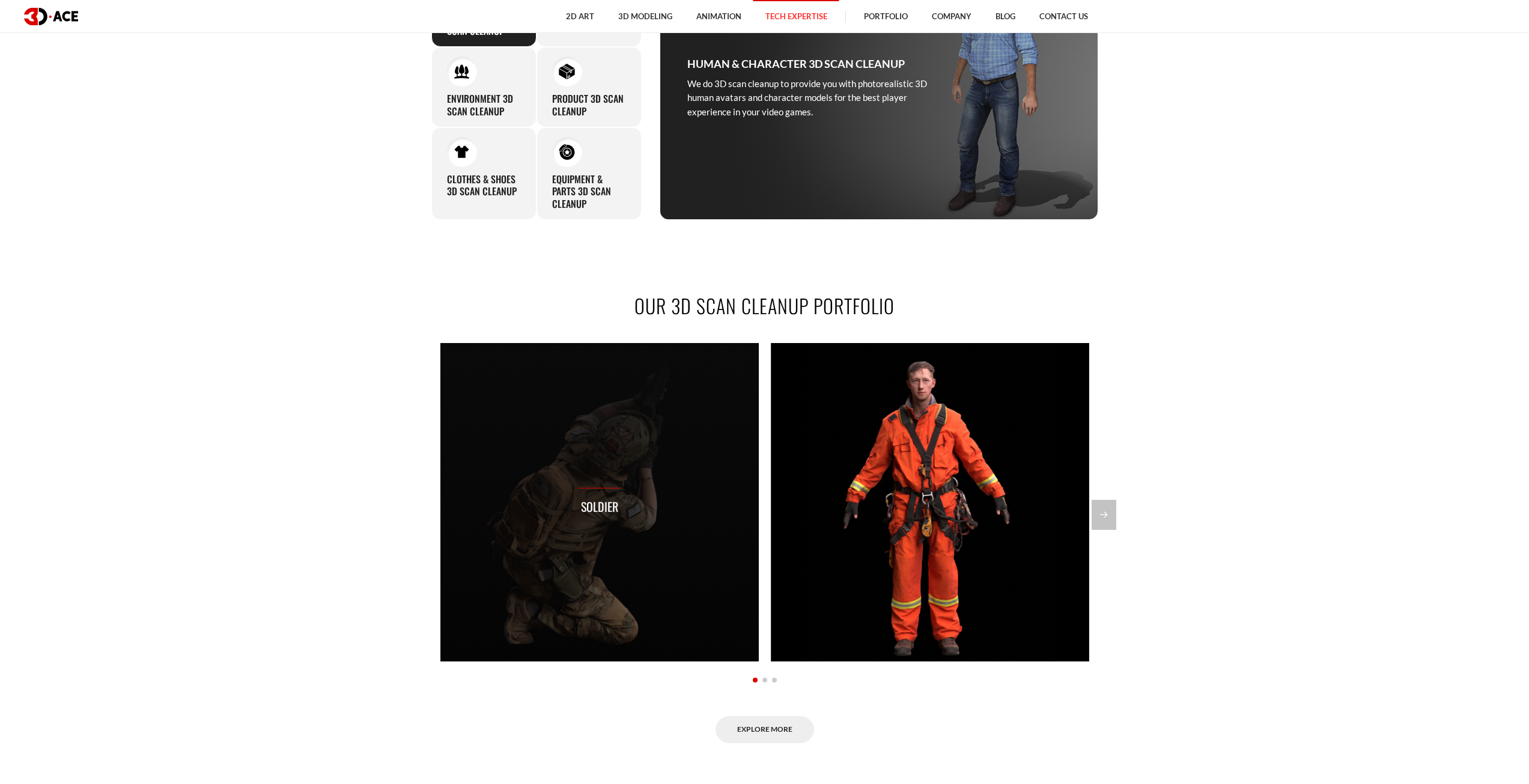
scroll to position [1021, 0]
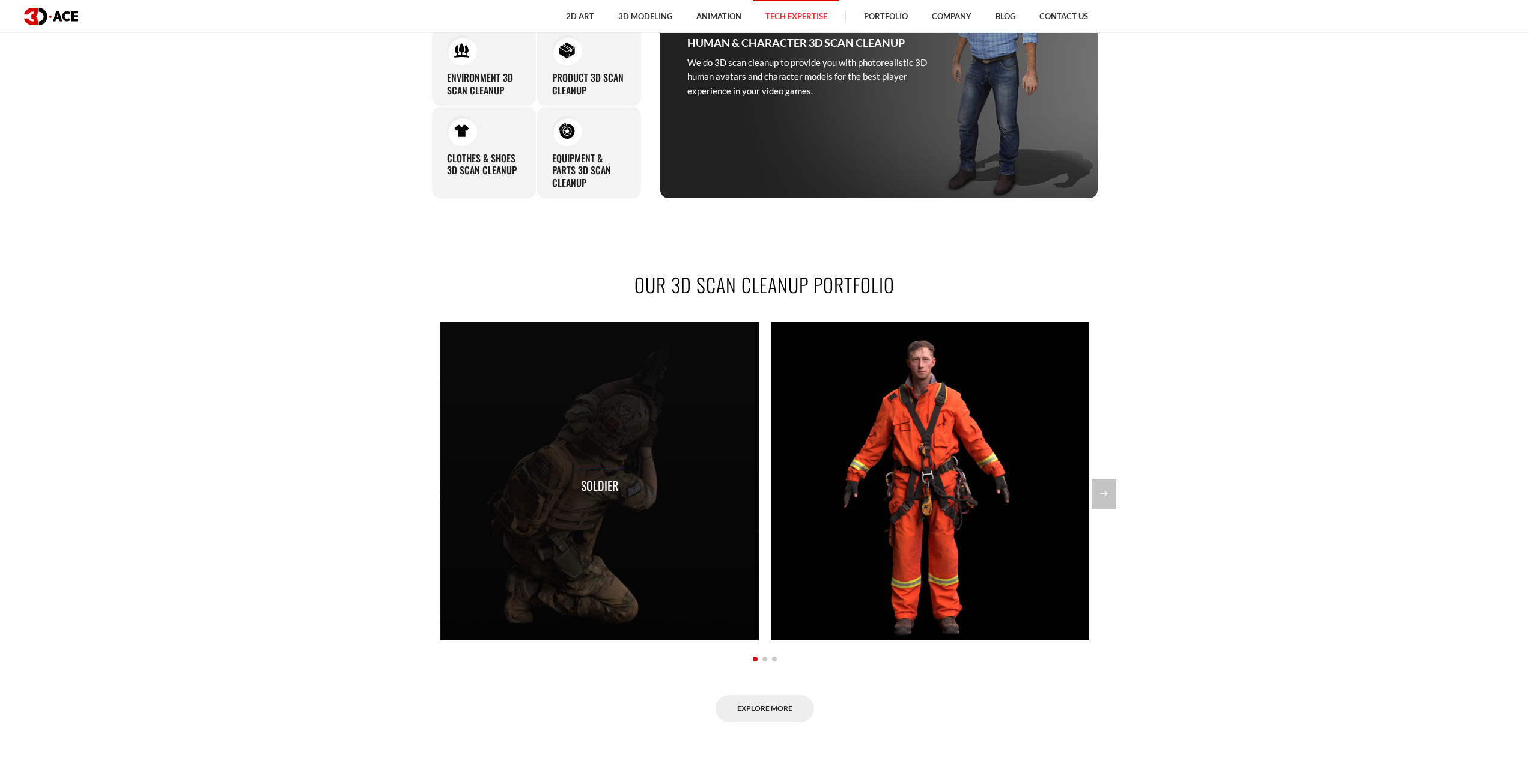
click at [641, 472] on div "Soldier" at bounding box center [600, 481] width 319 height 319
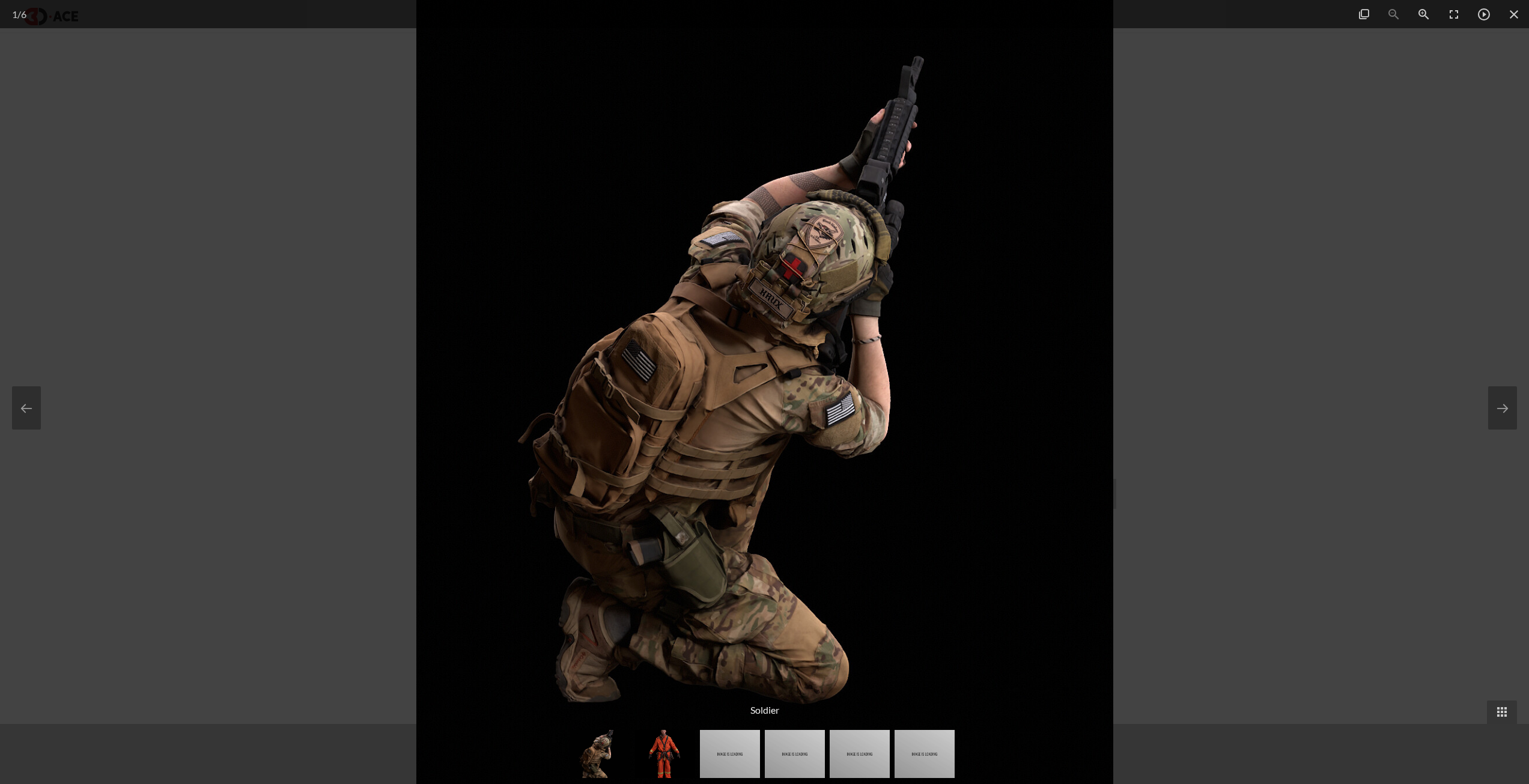
drag, startPoint x: 344, startPoint y: 426, endPoint x: 682, endPoint y: 489, distance: 343.8
click at [345, 426] on div at bounding box center [764, 392] width 1529 height 784
drag, startPoint x: 1270, startPoint y: 513, endPoint x: 1261, endPoint y: 513, distance: 9.0
click at [1266, 512] on div at bounding box center [764, 392] width 1529 height 784
click at [656, 756] on img at bounding box center [665, 754] width 60 height 48
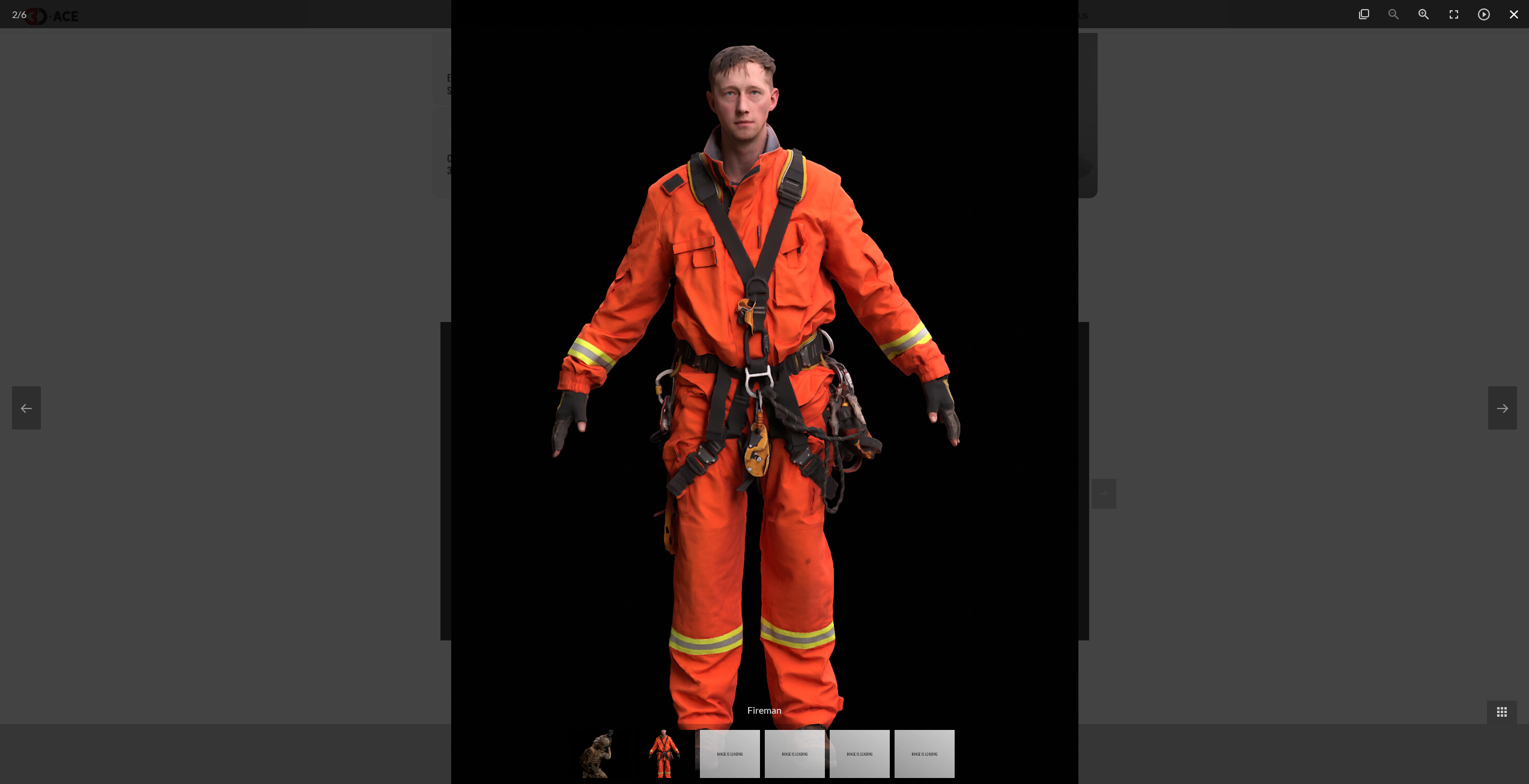
click at [1519, 14] on span at bounding box center [1515, 14] width 30 height 28
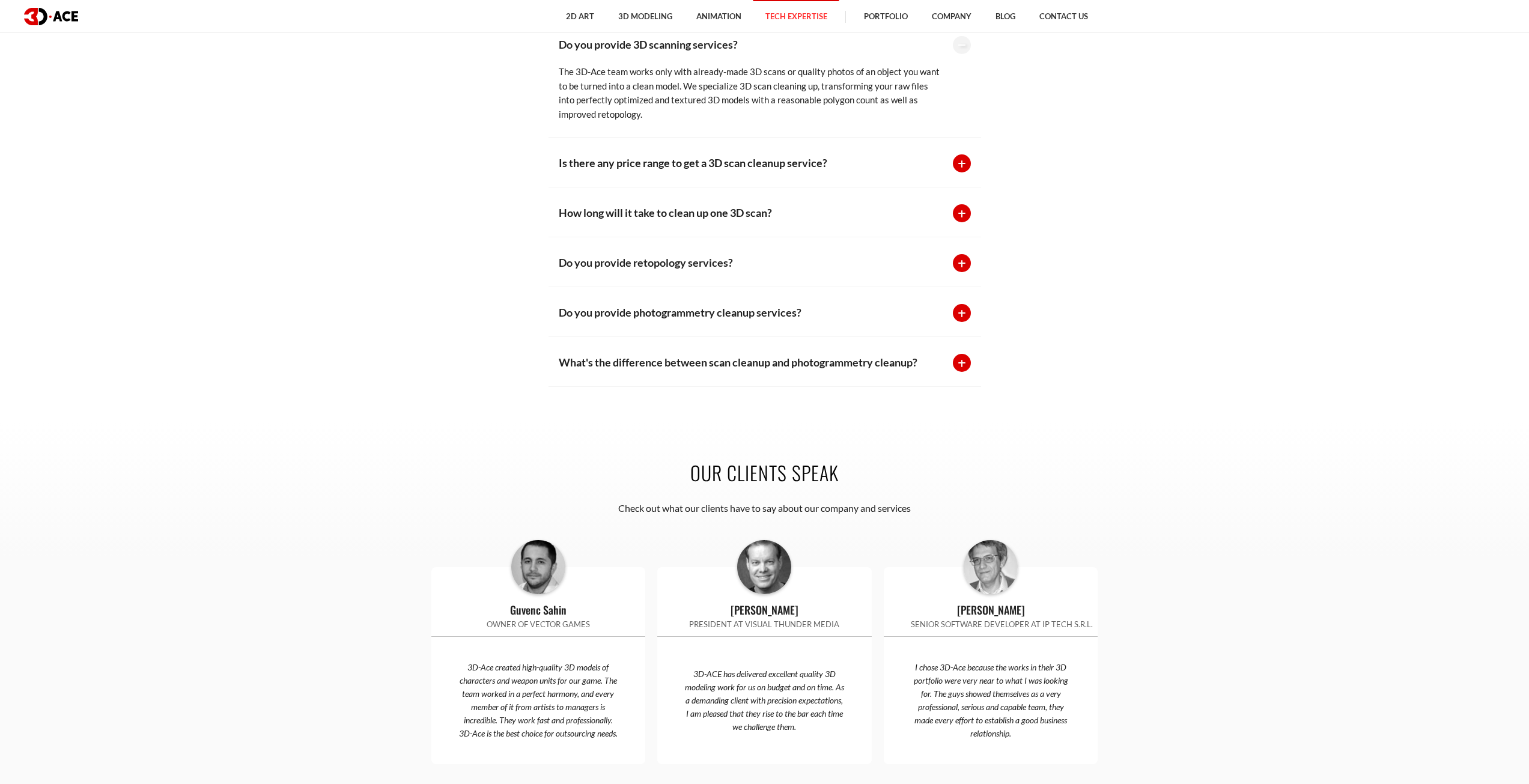
scroll to position [3304, 0]
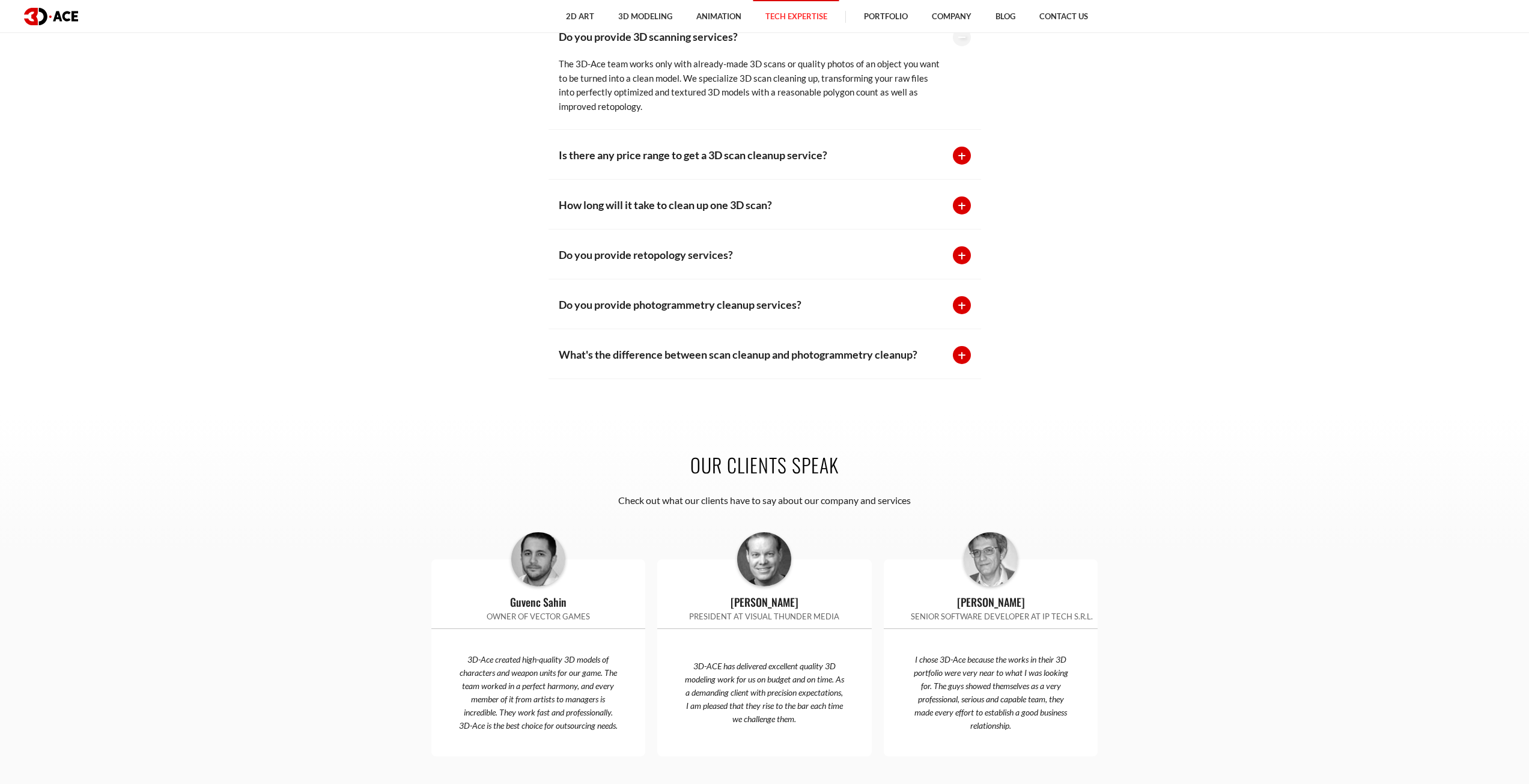
click at [744, 155] on p "Is there any price range to get a 3D scan cleanup service?" at bounding box center [750, 155] width 382 height 17
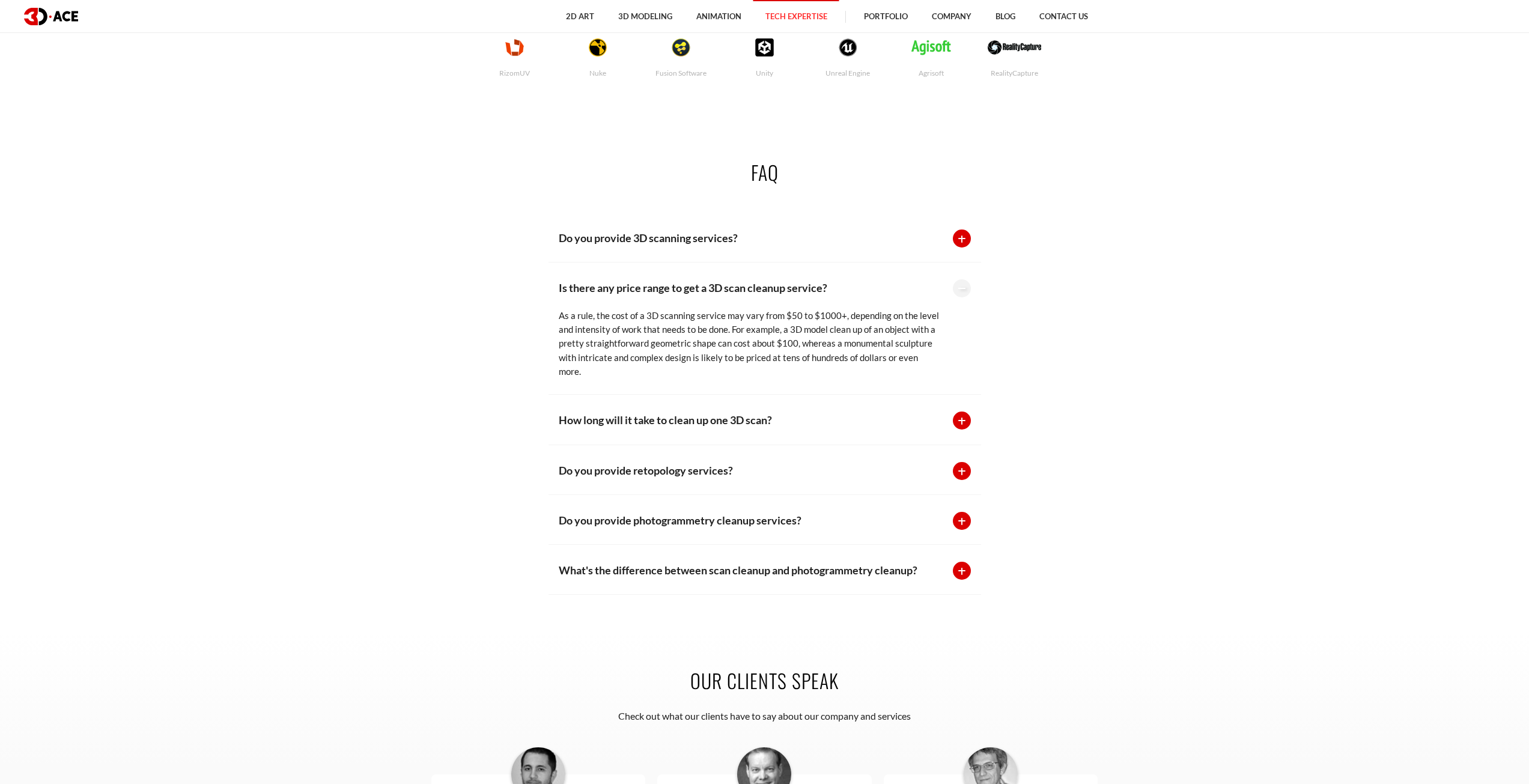
scroll to position [3064, 0]
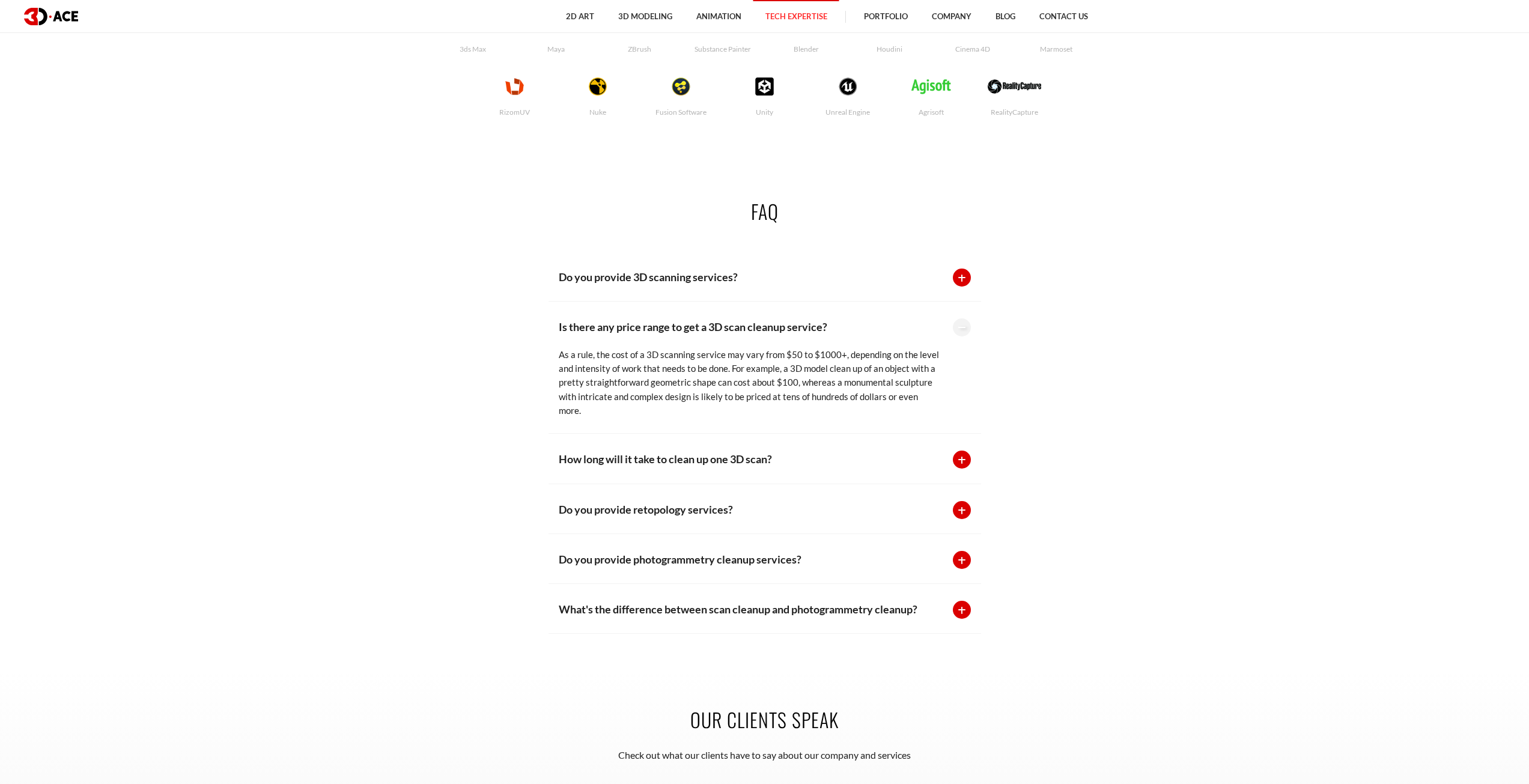
click at [706, 453] on p "How long will it take to clean up one 3D scan?" at bounding box center [750, 459] width 382 height 17
